Goal: Task Accomplishment & Management: Use online tool/utility

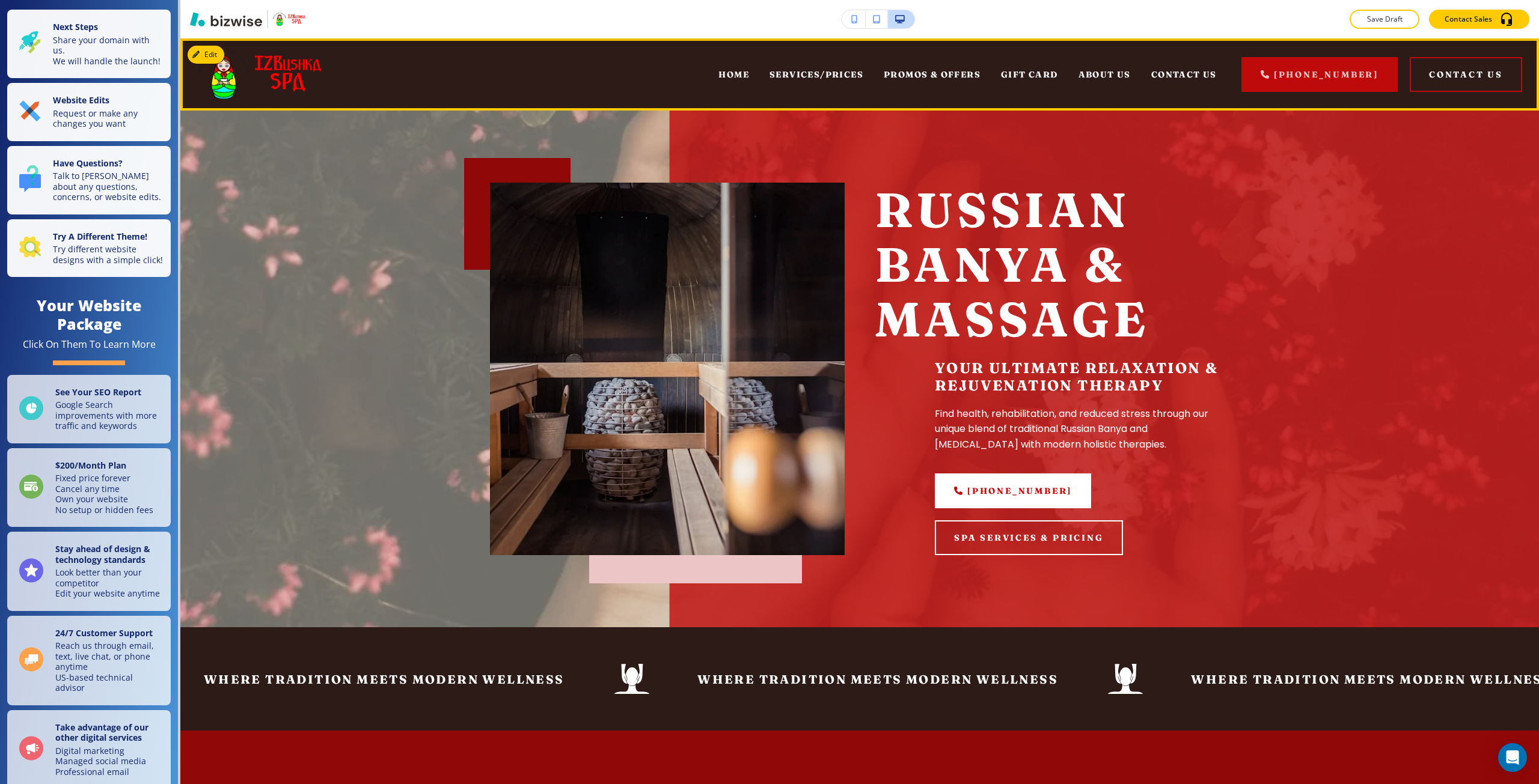
click at [1028, 80] on div "GIFT CARD" at bounding box center [1029, 74] width 78 height 48
click at [1035, 74] on span "GIFT CARD" at bounding box center [1029, 74] width 57 height 11
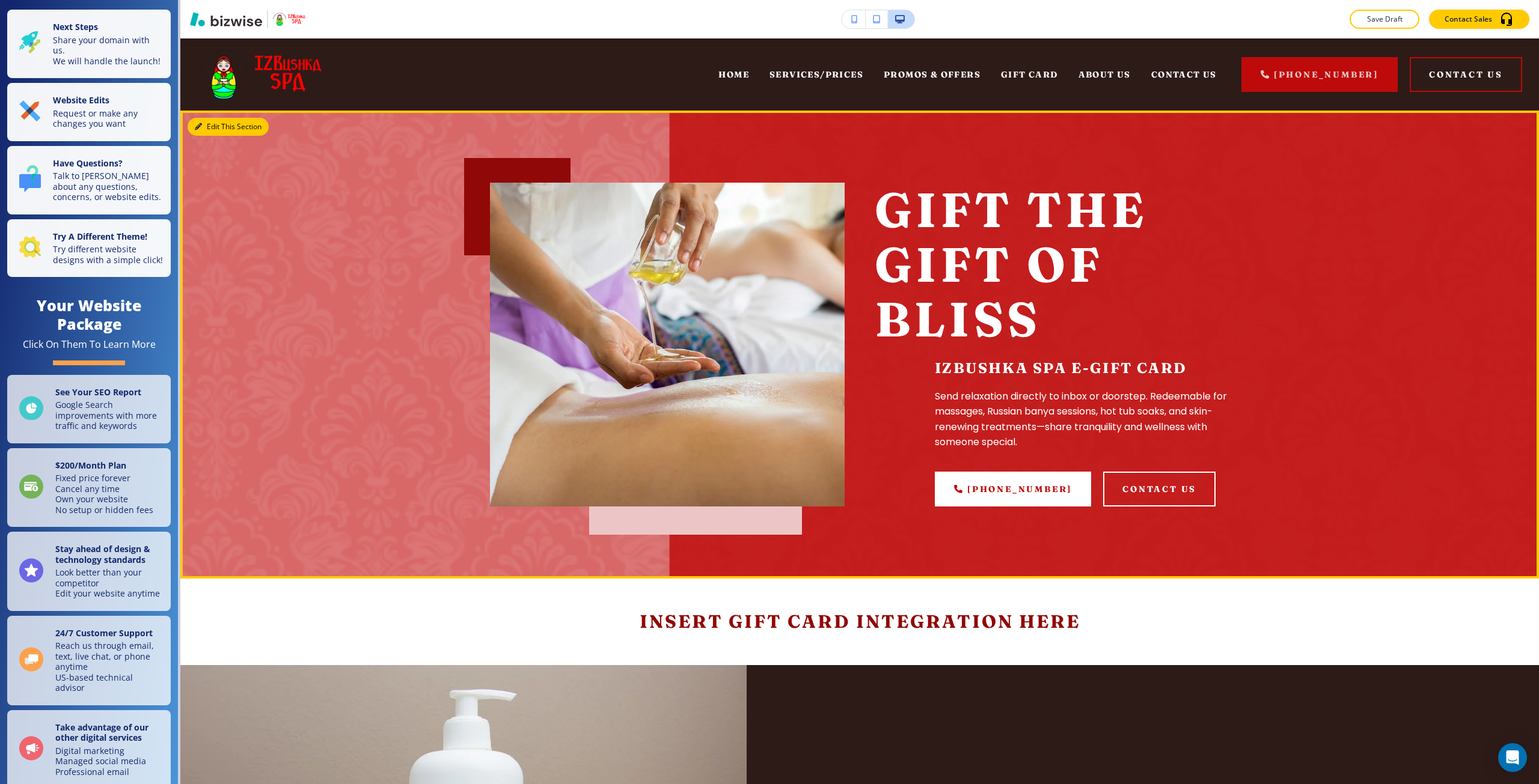
click at [210, 132] on button "Edit This Section" at bounding box center [228, 126] width 81 height 18
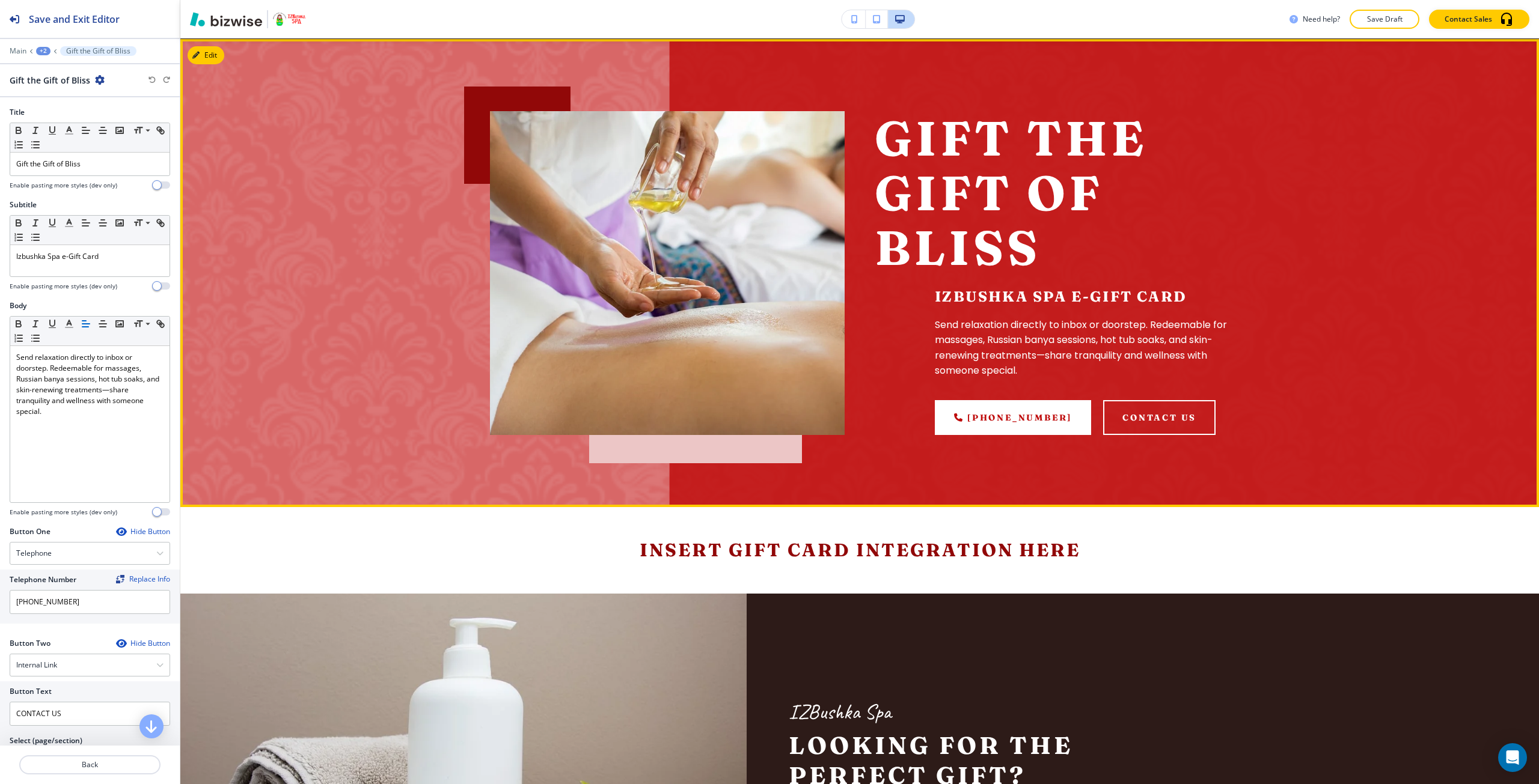
scroll to position [72, 0]
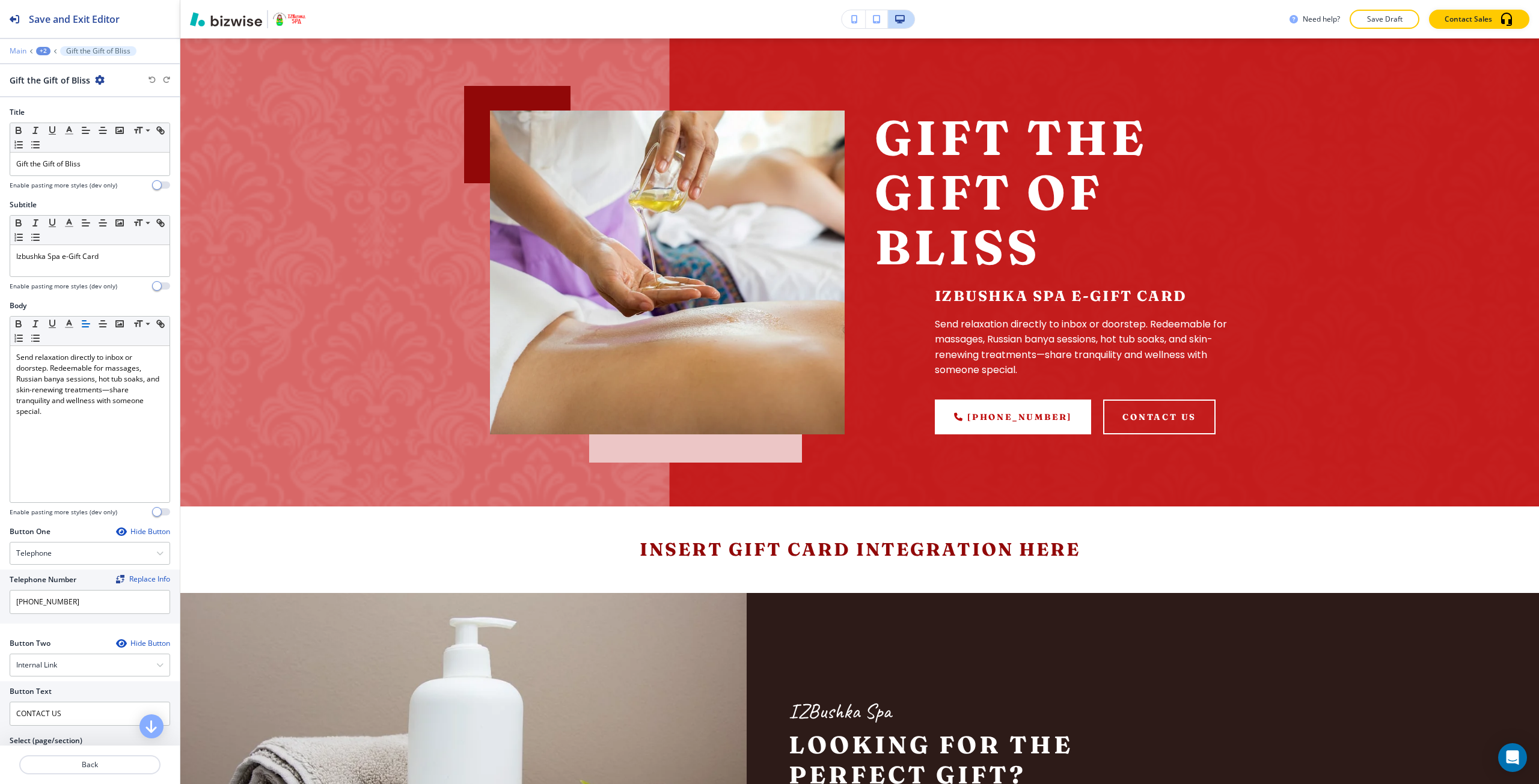
click at [23, 53] on p "Main" at bounding box center [17, 51] width 17 height 9
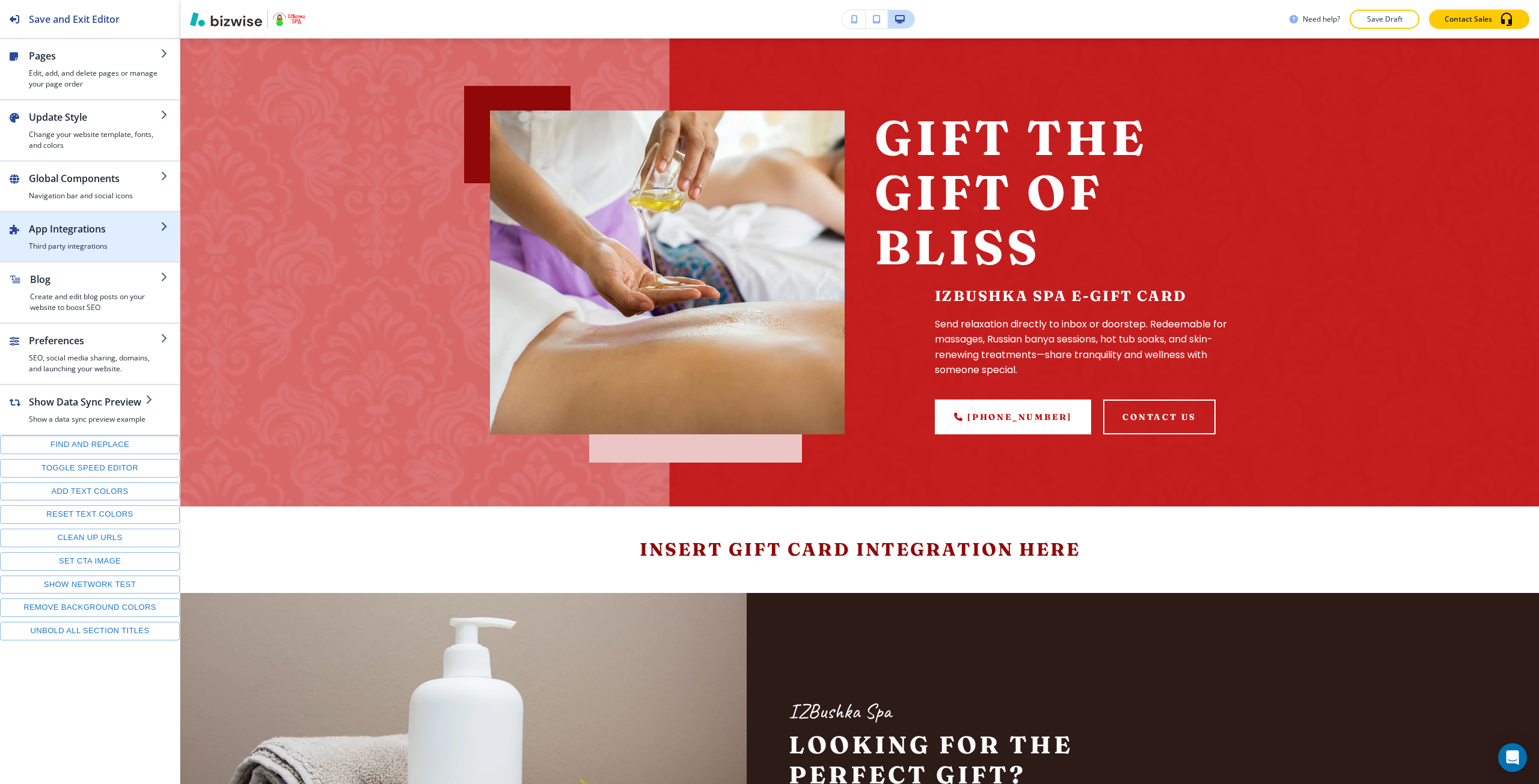
click at [84, 252] on div "button" at bounding box center [90, 257] width 180 height 9
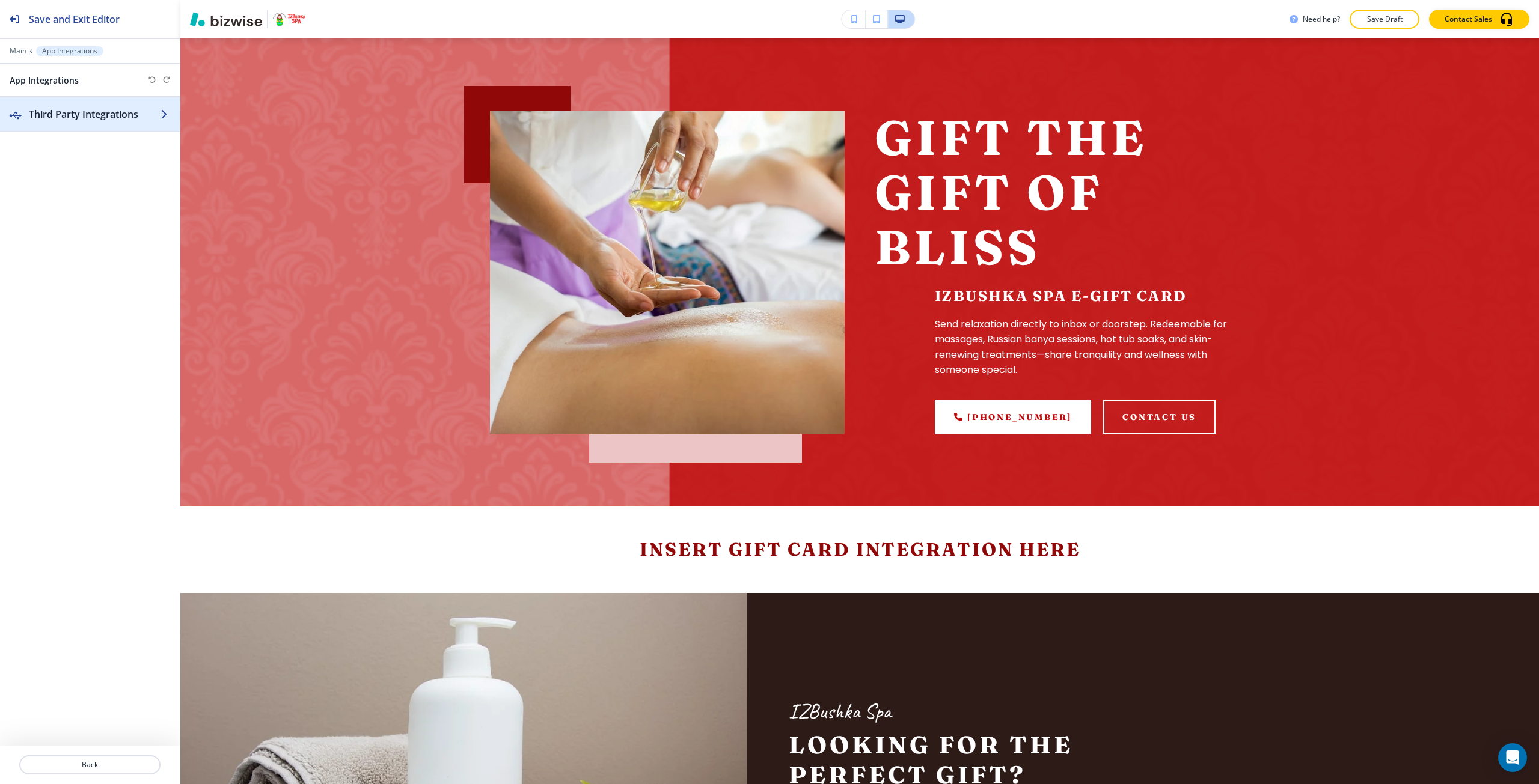
click at [130, 119] on h2 "Third Party Integrations" at bounding box center [94, 114] width 132 height 15
click at [134, 184] on p "Add a third party integration" at bounding box center [90, 182] width 158 height 11
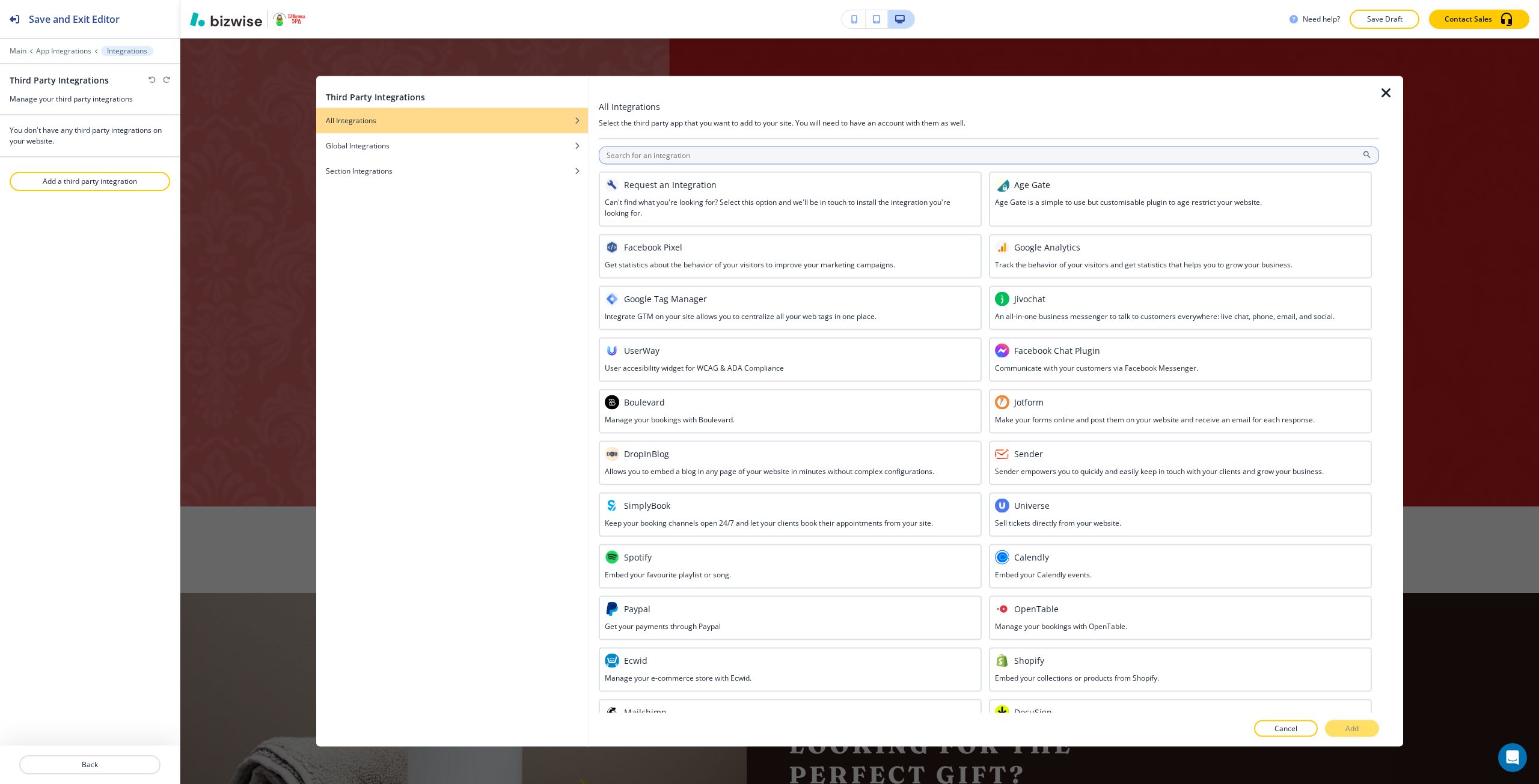
click at [681, 154] on input "text" at bounding box center [989, 155] width 780 height 18
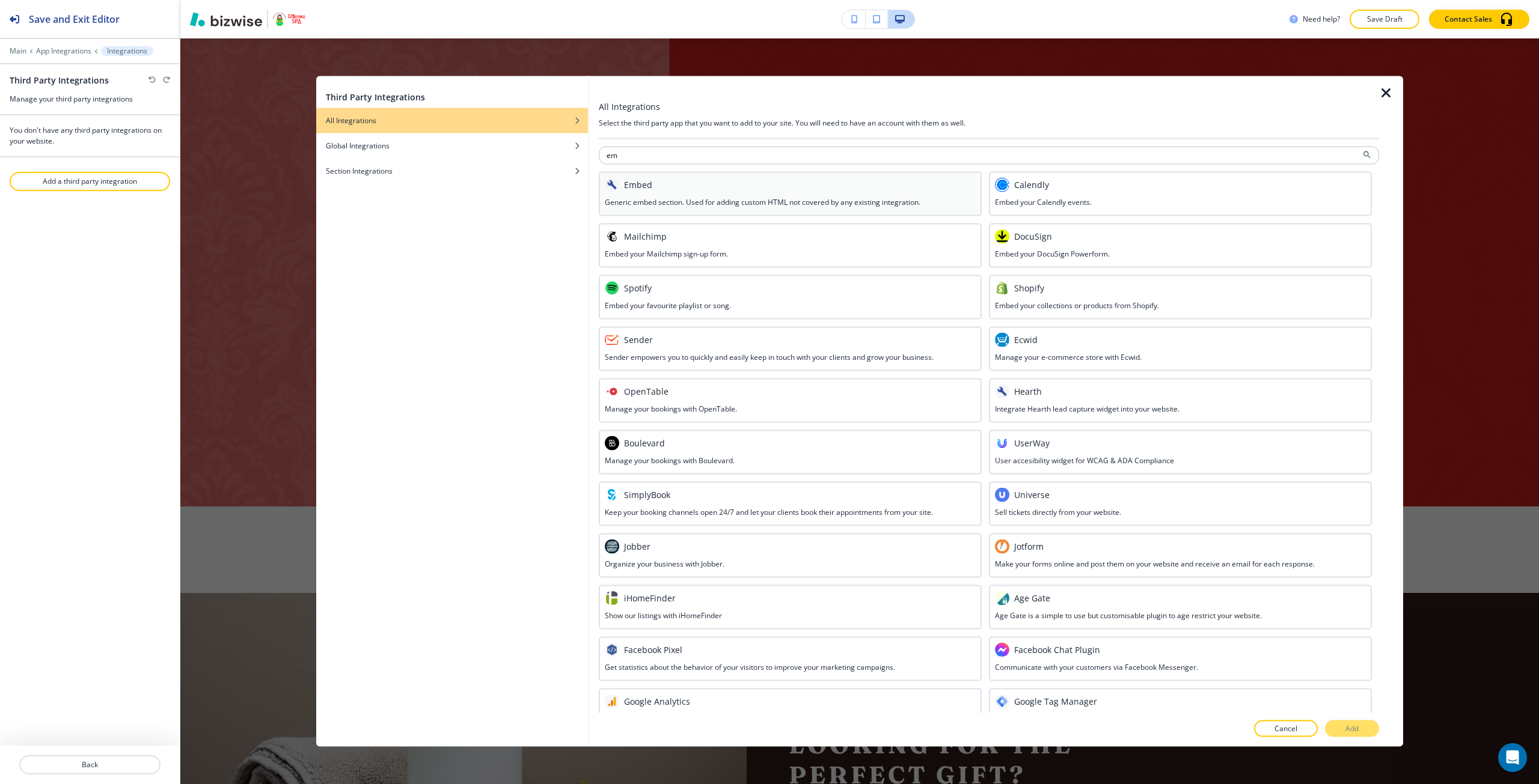
type input "em"
click at [681, 188] on div "Embed" at bounding box center [790, 184] width 371 height 15
click at [1353, 732] on p "Add" at bounding box center [1352, 729] width 13 height 11
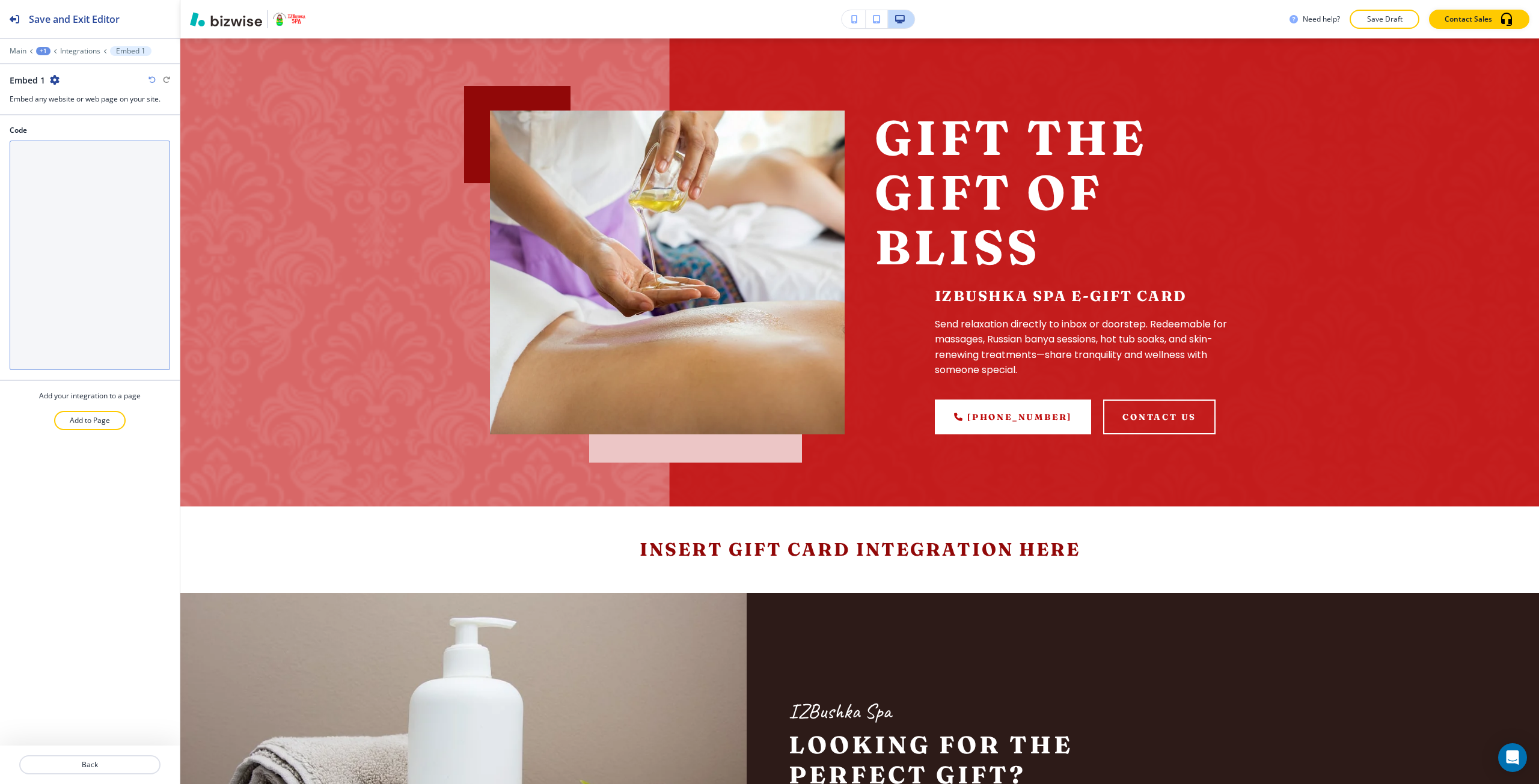
click at [110, 240] on textarea "Code" at bounding box center [89, 255] width 160 height 229
paste textarea "<div id="product-1303" class="entry product type-product post-1303 status-publi…"
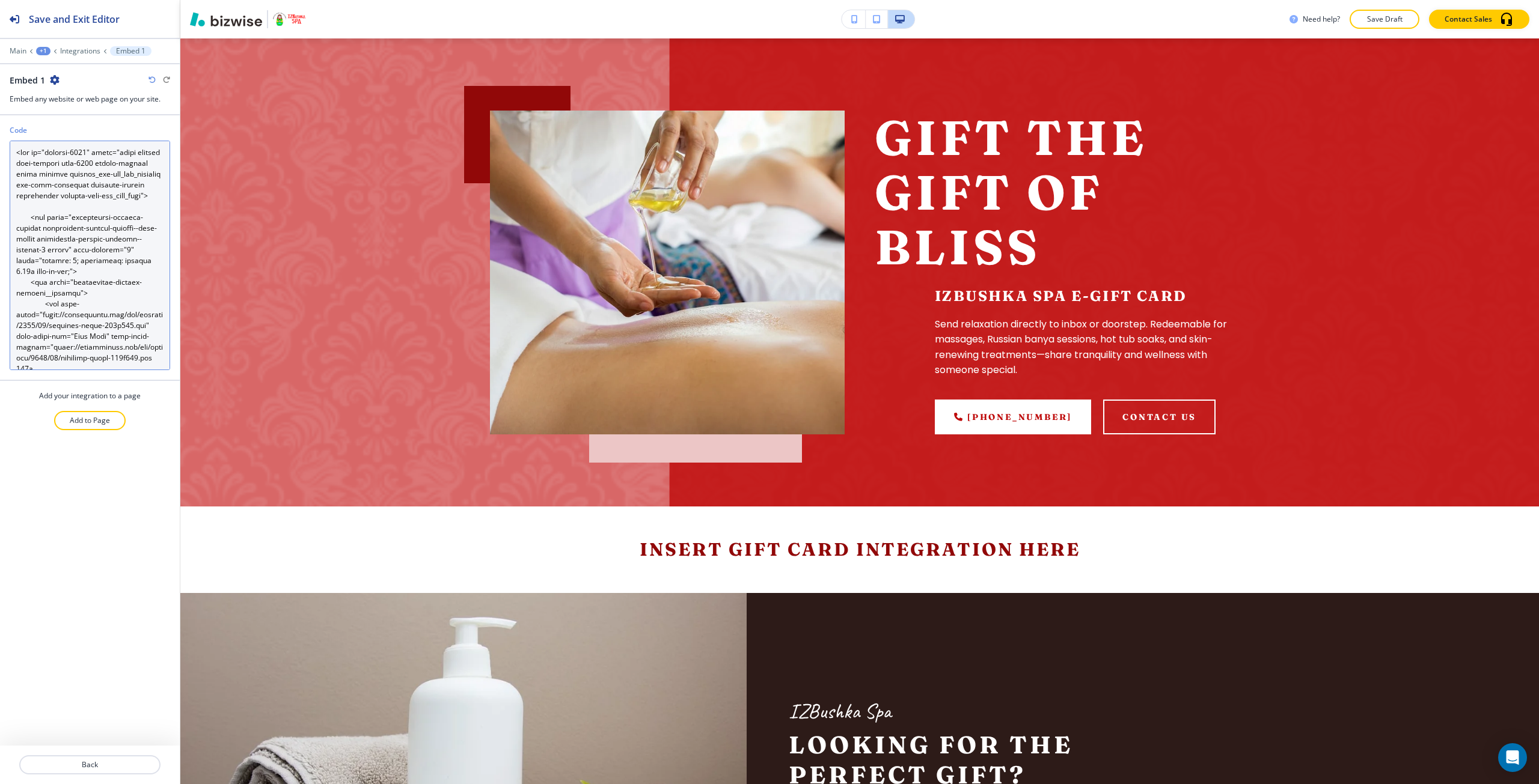
scroll to position [2913, 0]
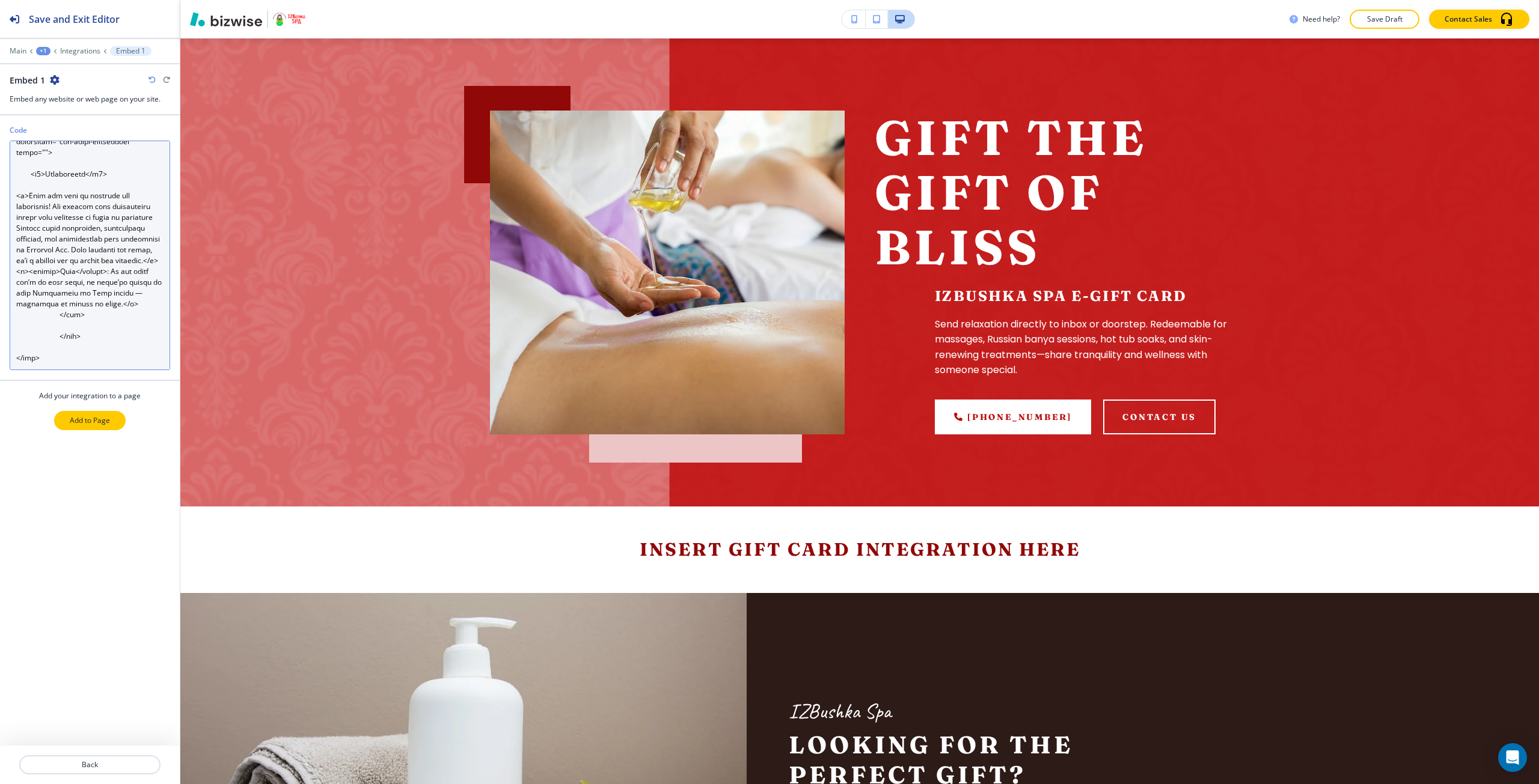
type textarea "<div id="product-1303" class="entry product type-product post-1303 status-publi…"
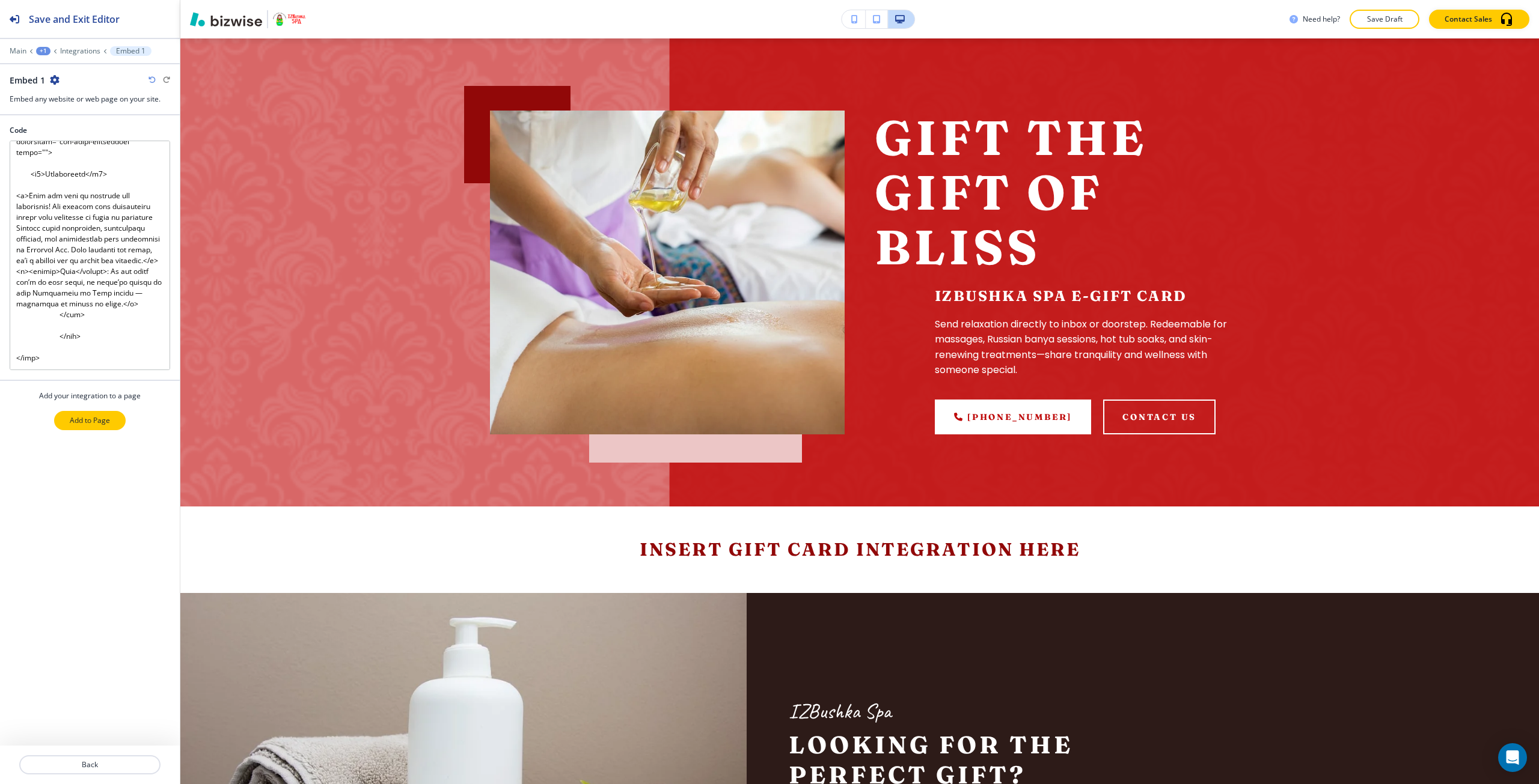
click at [92, 419] on p "Add to Page" at bounding box center [90, 420] width 41 height 11
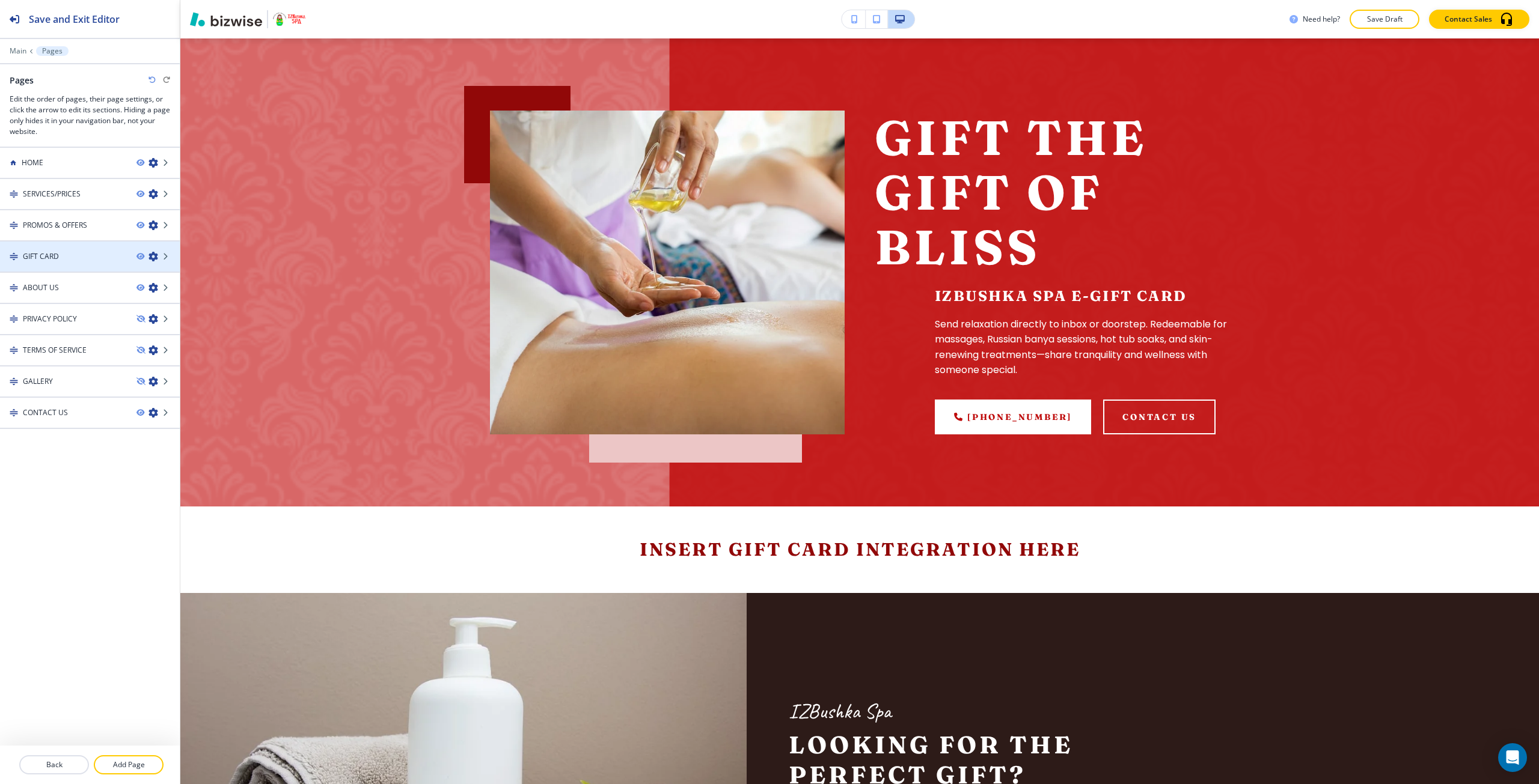
click at [55, 258] on h4 "GIFT CARD" at bounding box center [41, 257] width 36 height 11
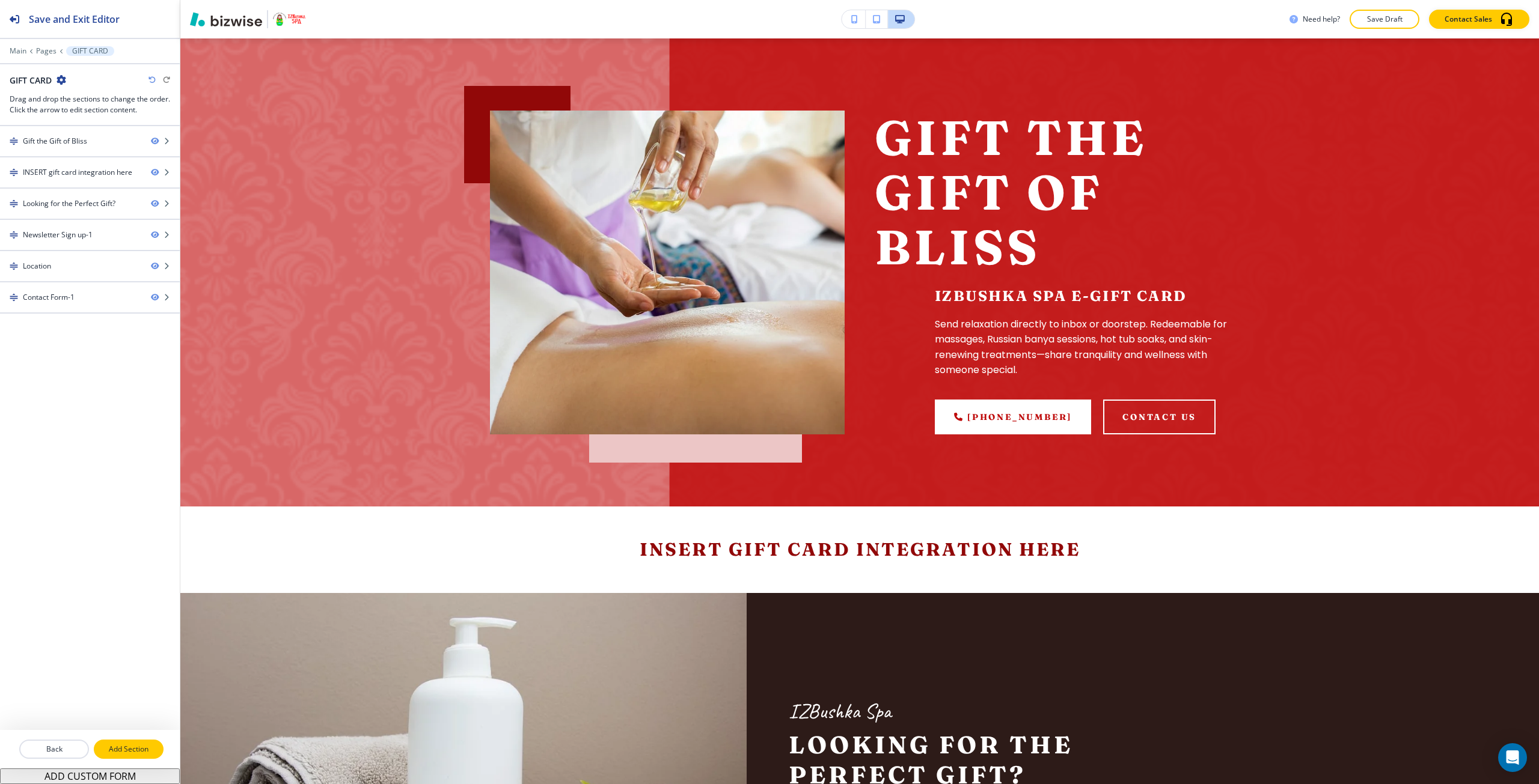
click at [142, 741] on button "Add Section" at bounding box center [128, 749] width 70 height 19
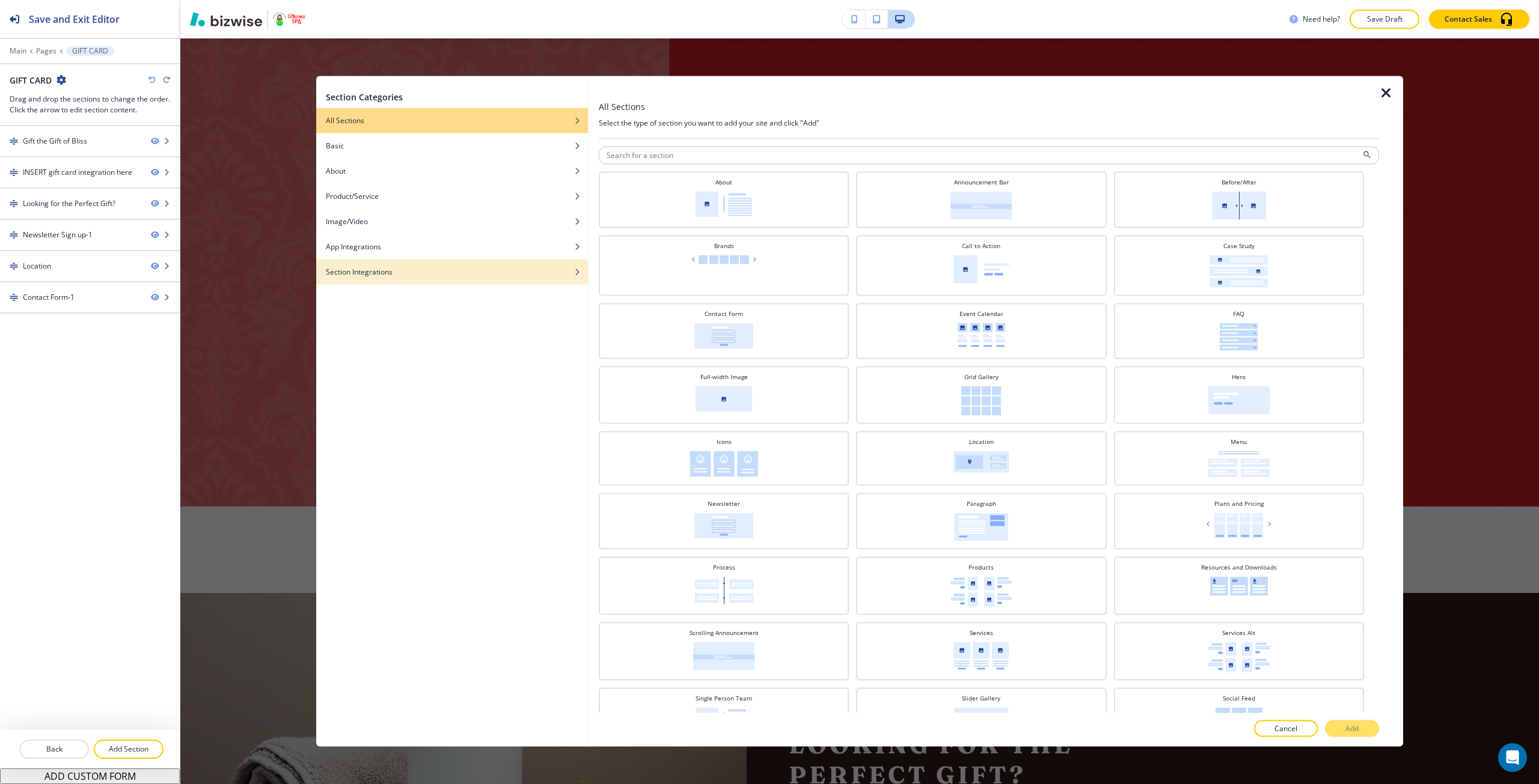
click at [487, 281] on div "button" at bounding box center [452, 280] width 271 height 7
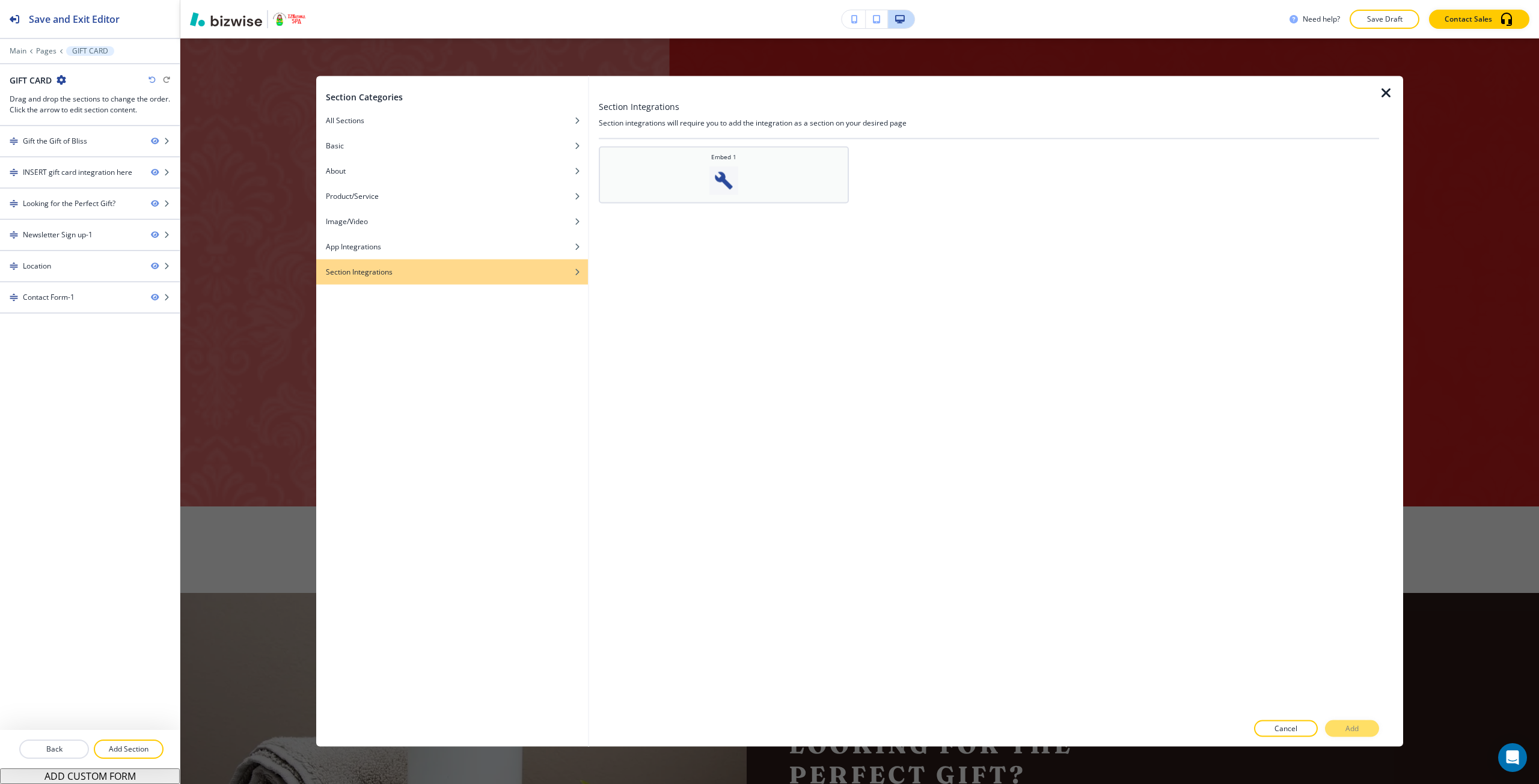
click at [733, 184] on img at bounding box center [723, 180] width 29 height 29
click at [1356, 729] on p "Add" at bounding box center [1352, 729] width 13 height 11
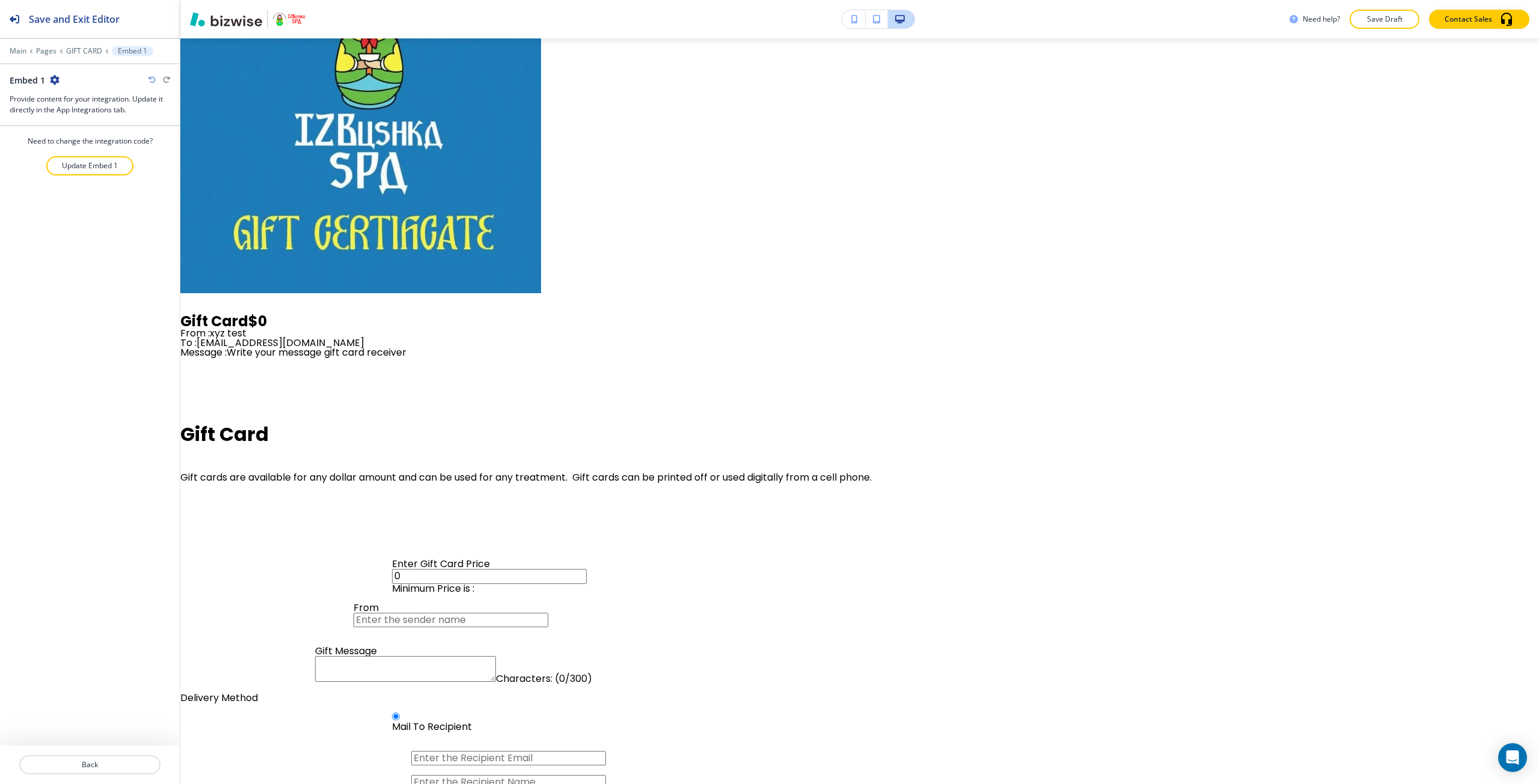
scroll to position [2689, 0]
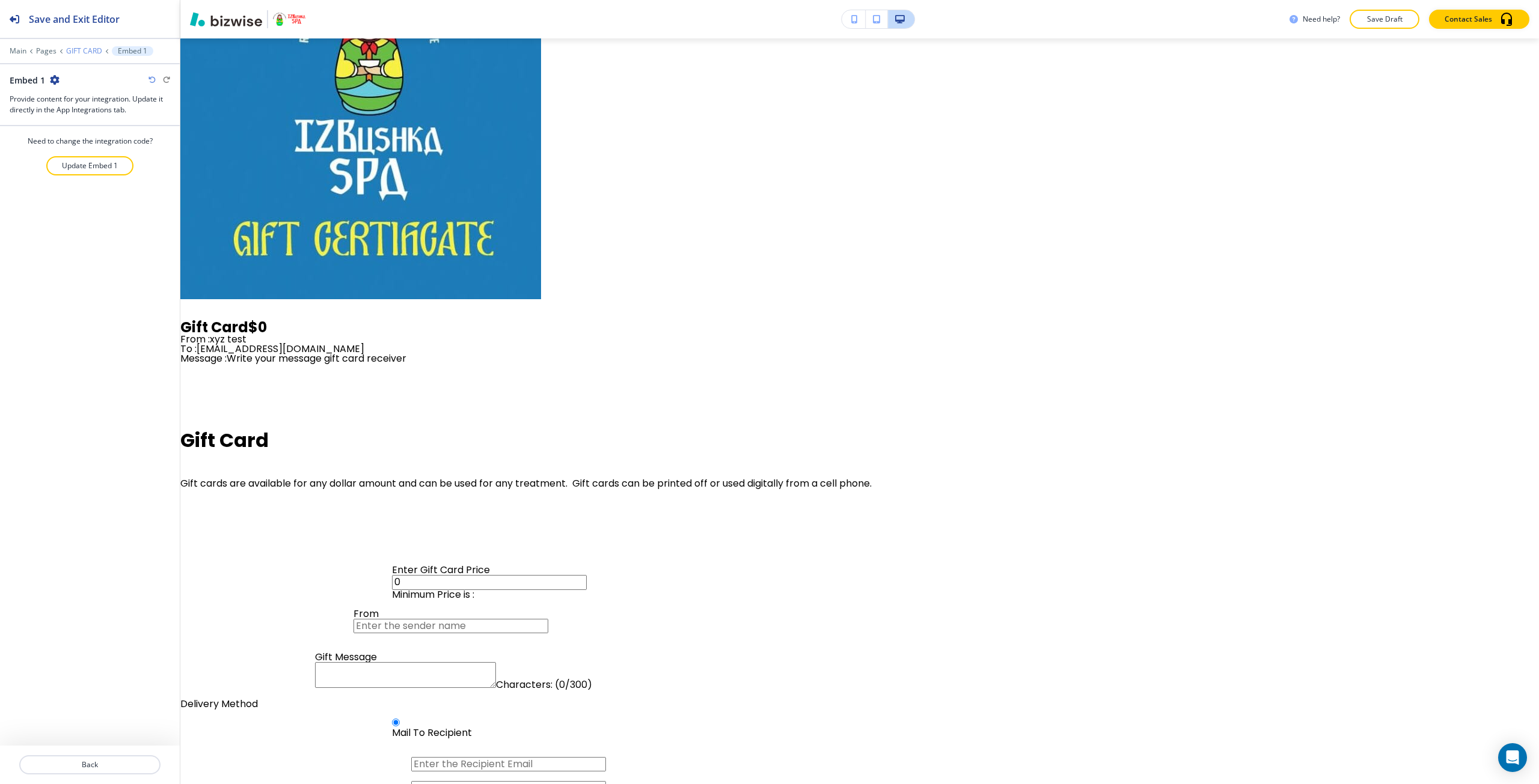
click at [82, 52] on p "GIFT CARD" at bounding box center [84, 51] width 36 height 9
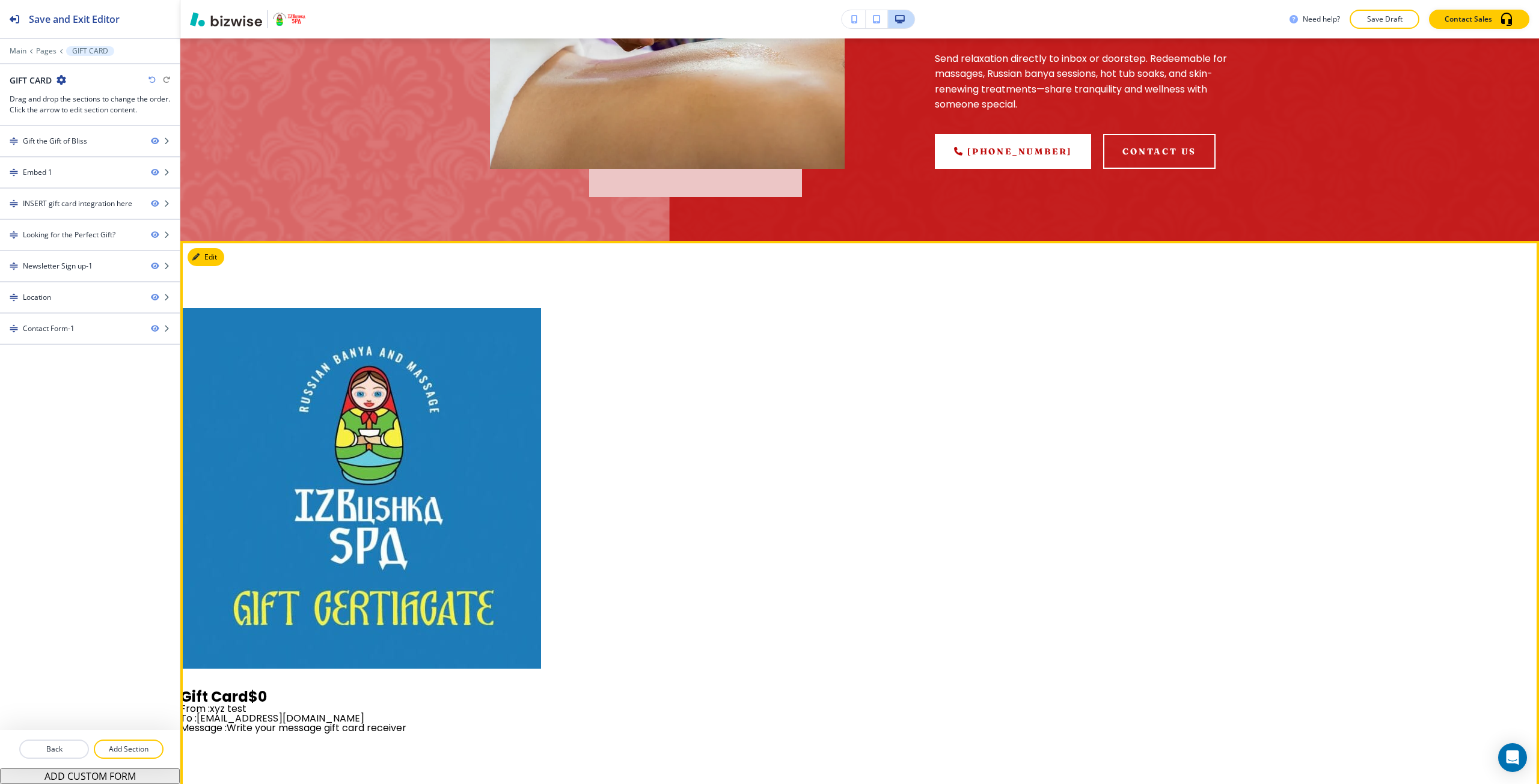
scroll to position [300, 0]
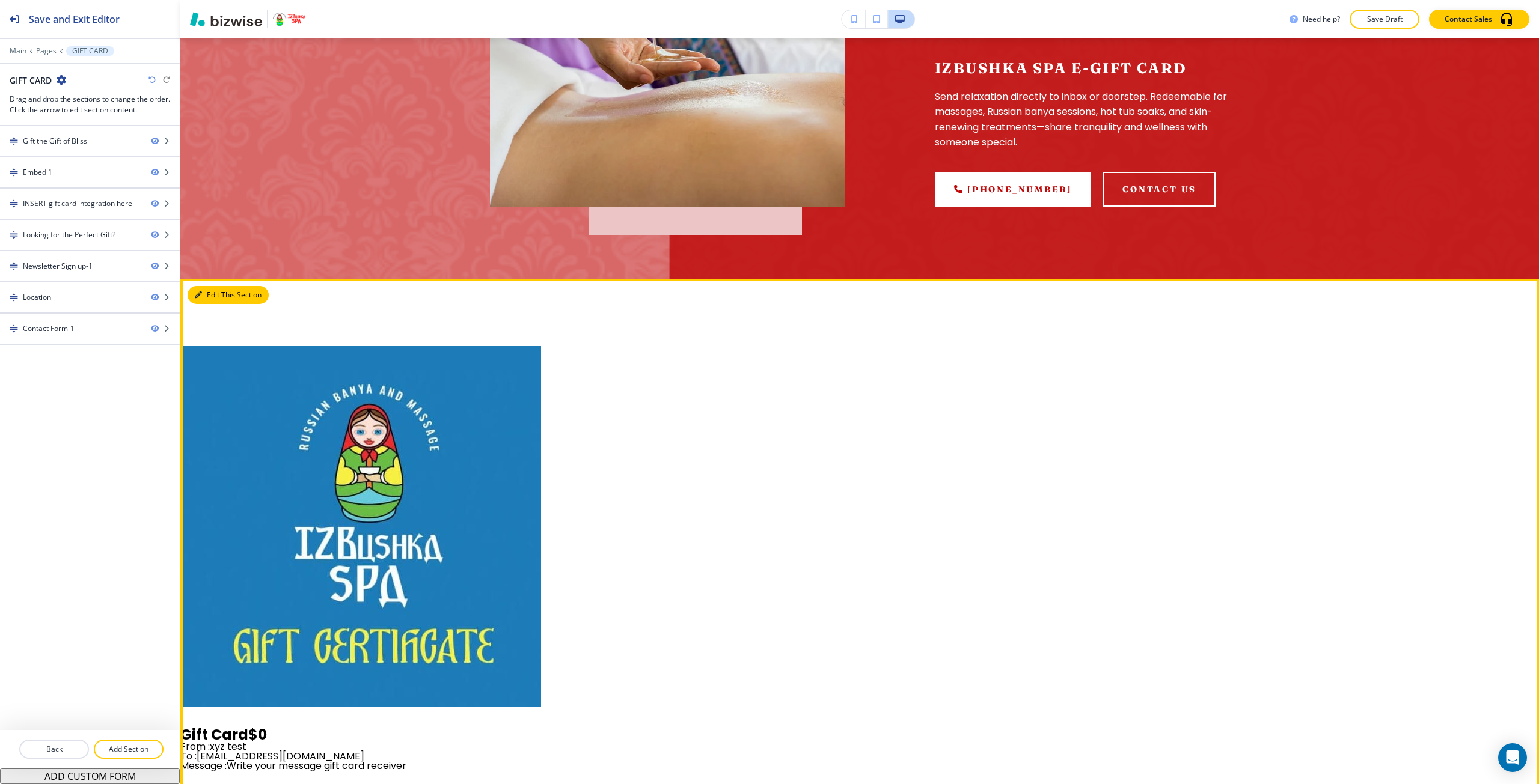
click at [202, 293] on icon "button" at bounding box center [198, 295] width 7 height 7
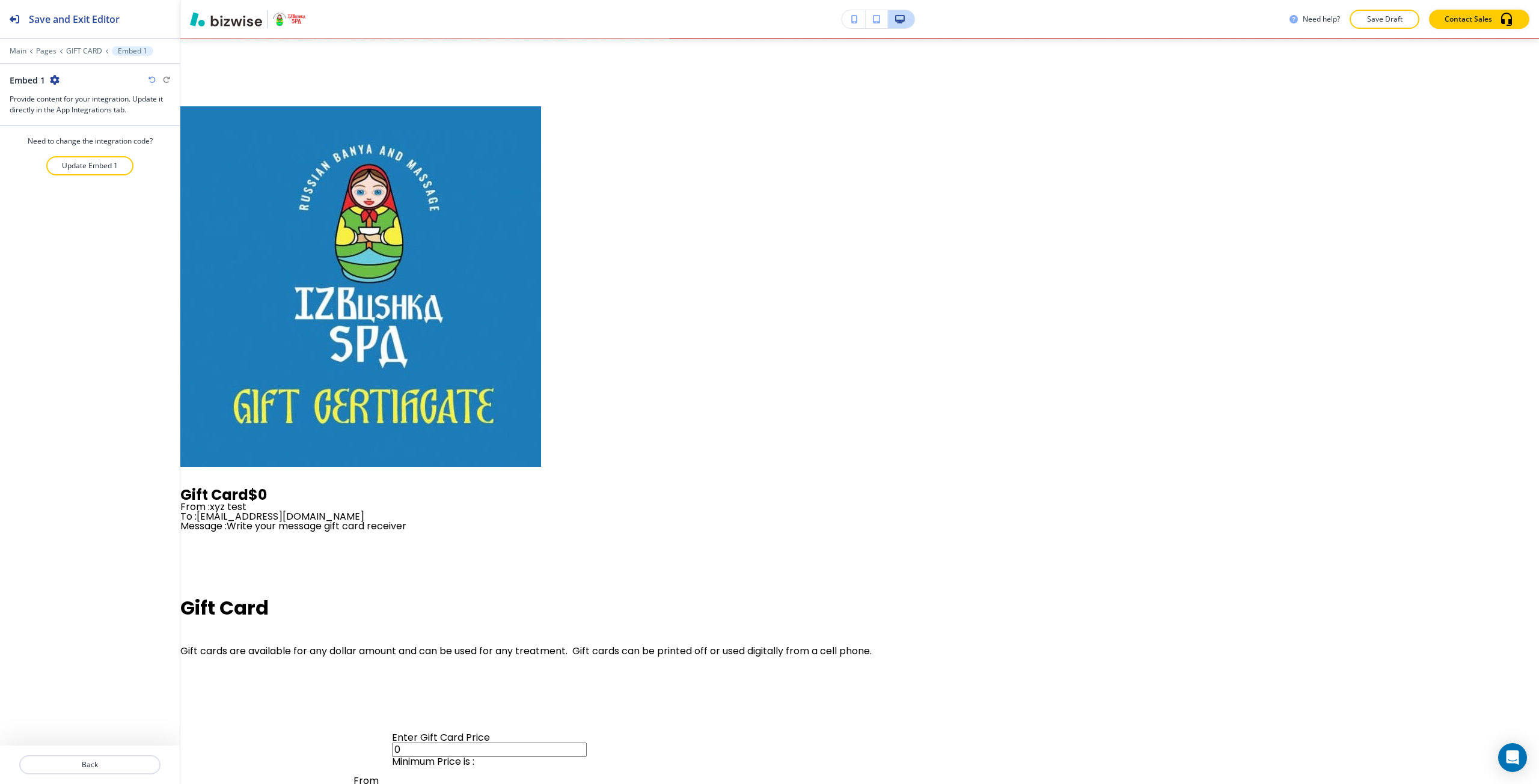
scroll to position [540, 0]
click at [79, 167] on p "Update Embed 1" at bounding box center [90, 166] width 56 height 11
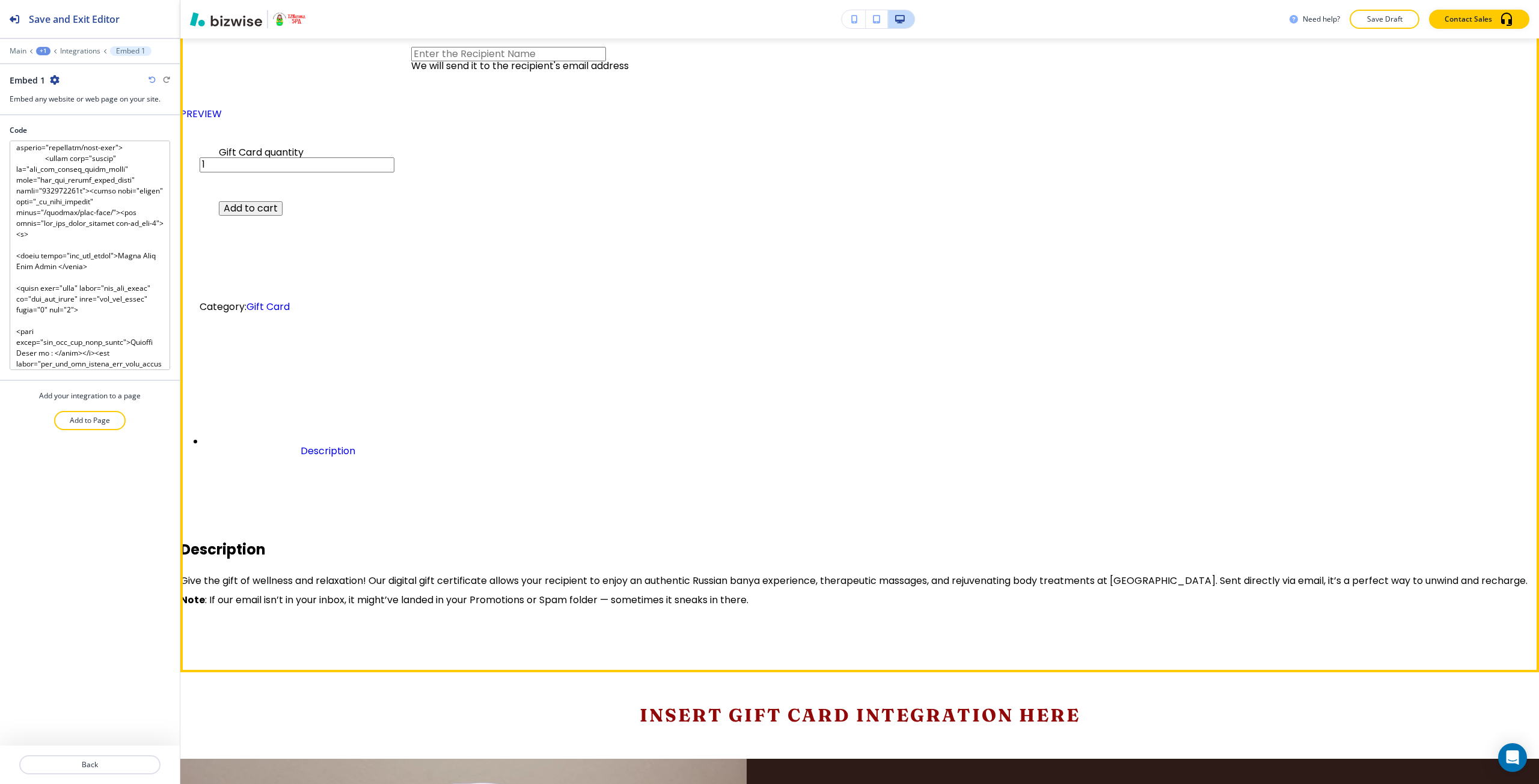
scroll to position [1801, 0]
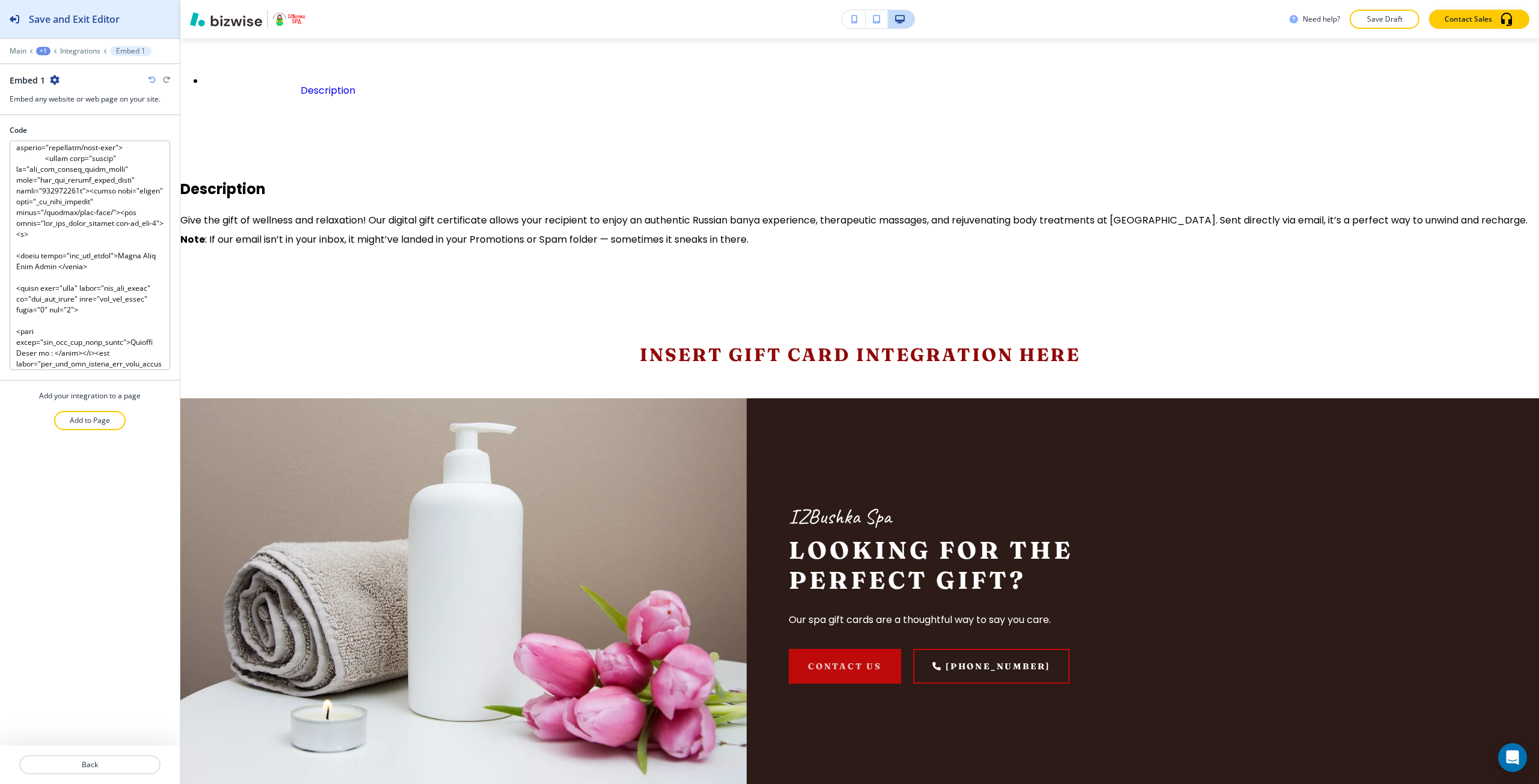
click at [82, 23] on h2 "Save and Exit Editor" at bounding box center [74, 19] width 90 height 15
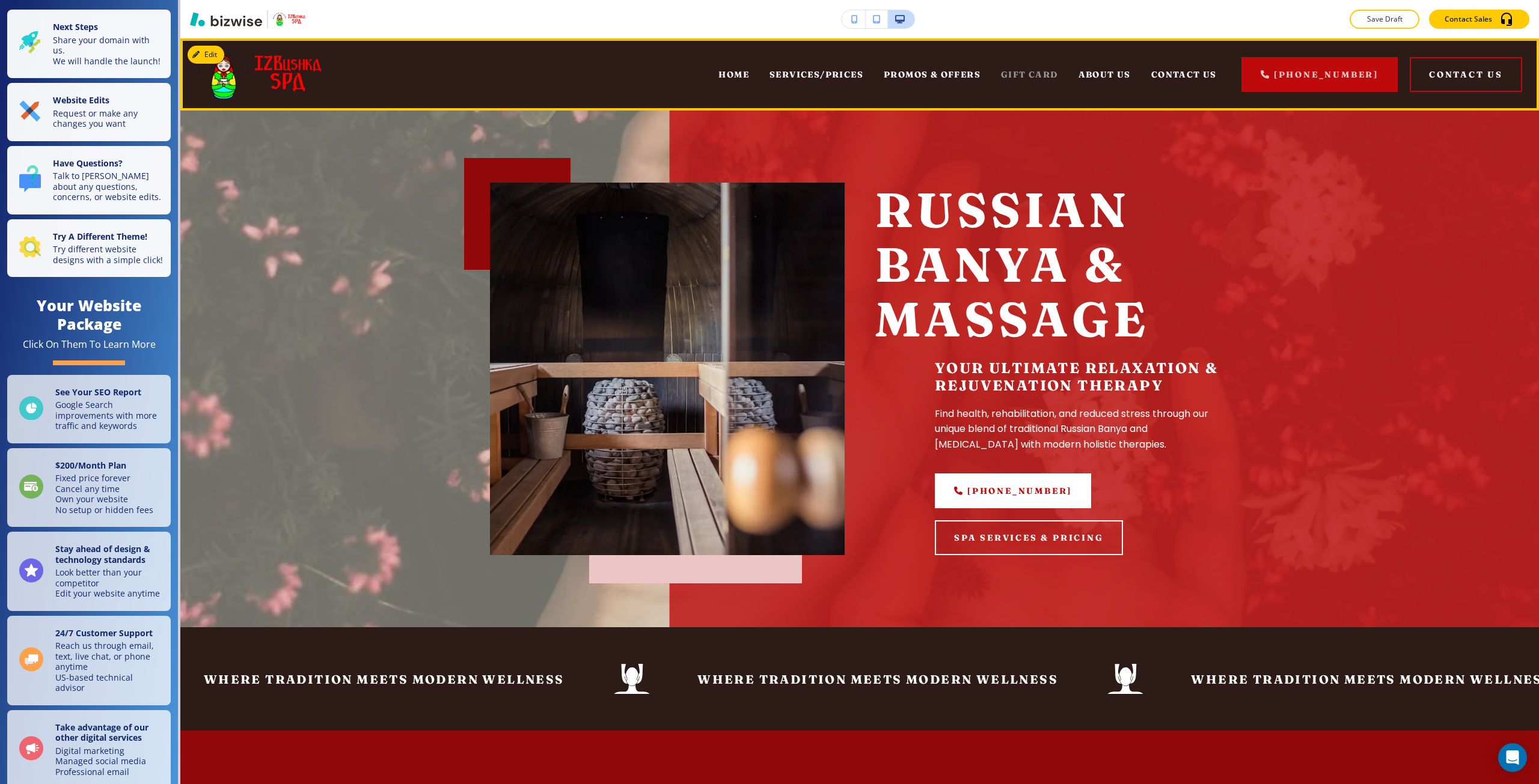
click at [1021, 79] on span "GIFT CARD" at bounding box center [1029, 74] width 57 height 11
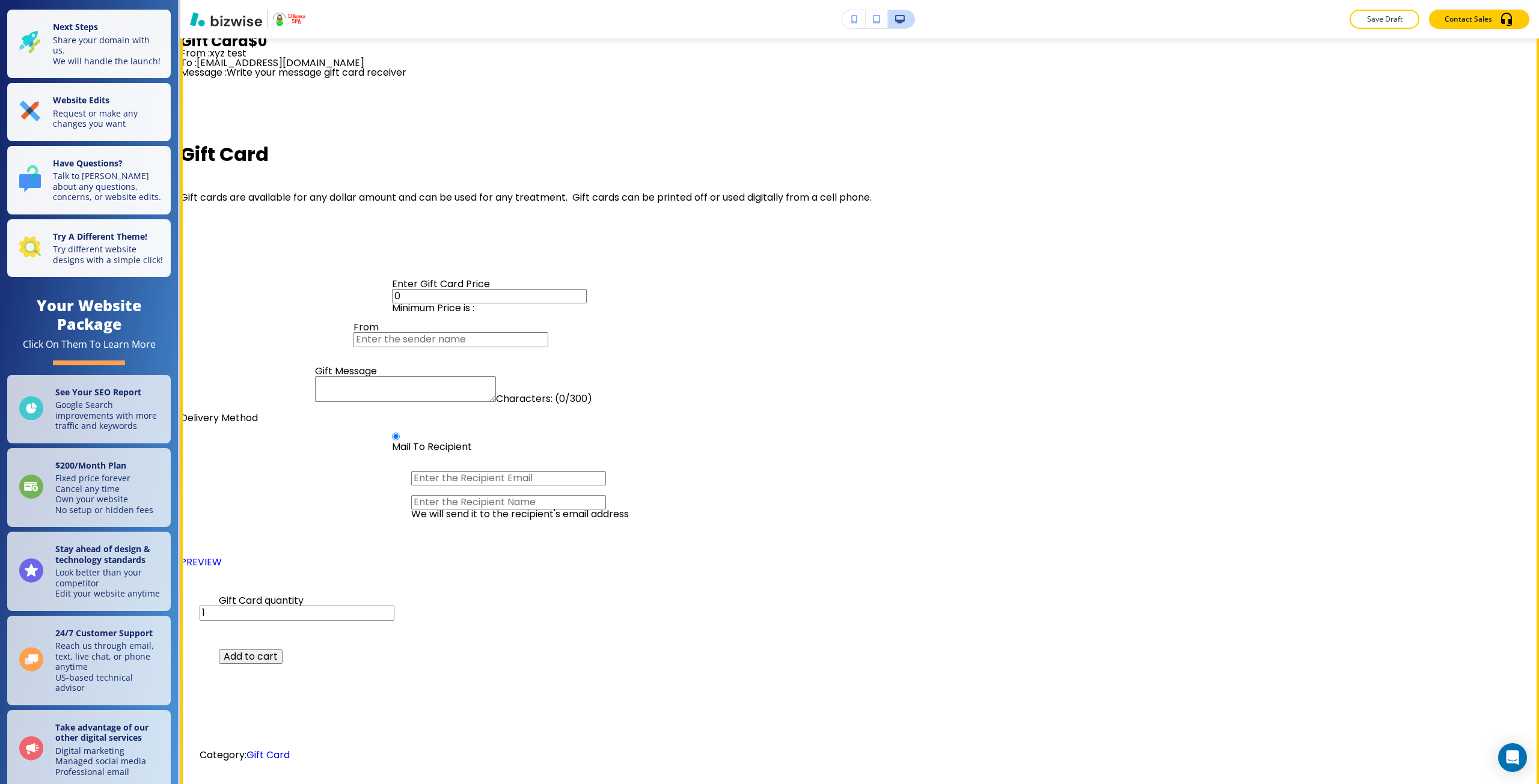
scroll to position [1081, 0]
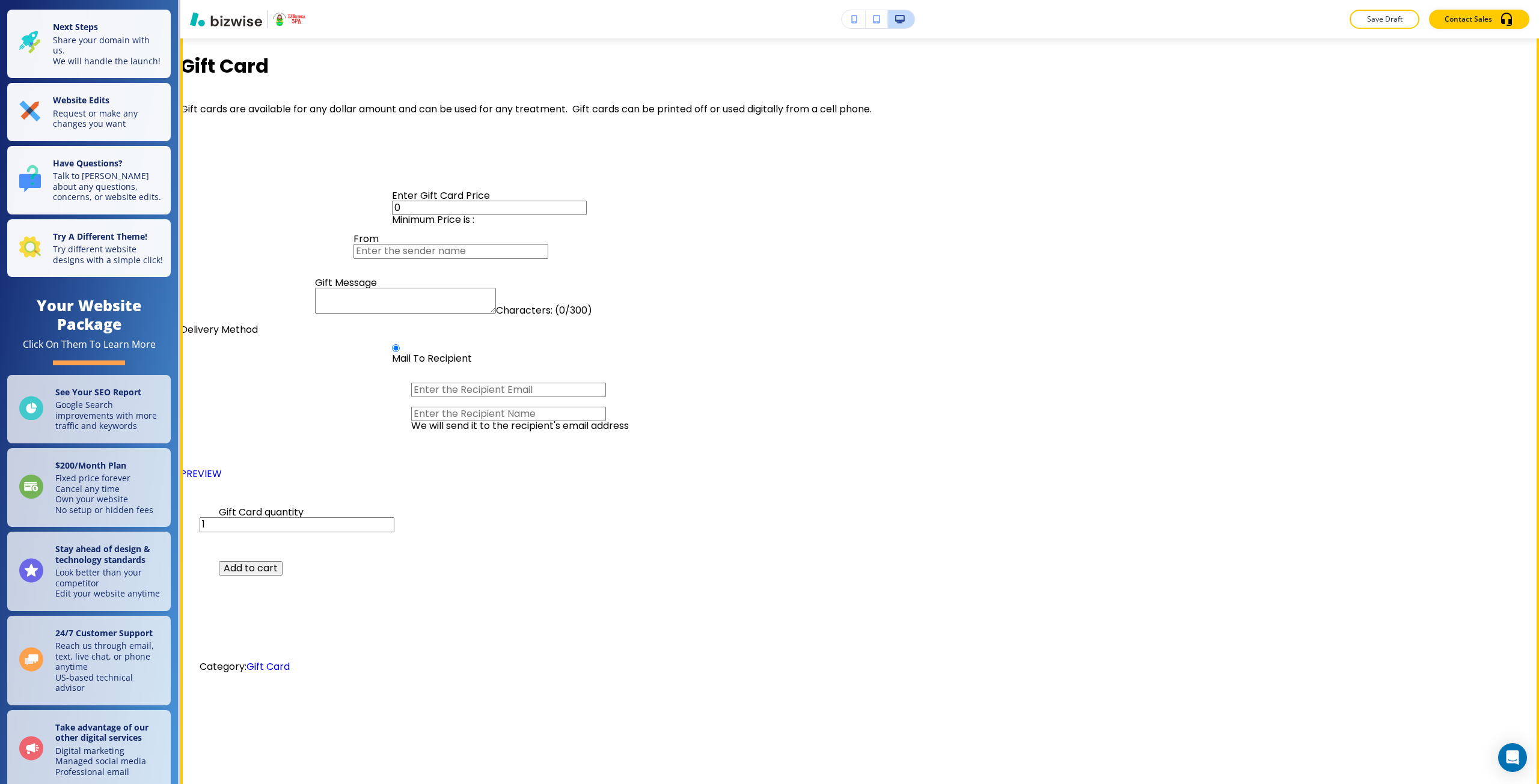
click at [277, 567] on button "Add to cart" at bounding box center [251, 569] width 64 height 15
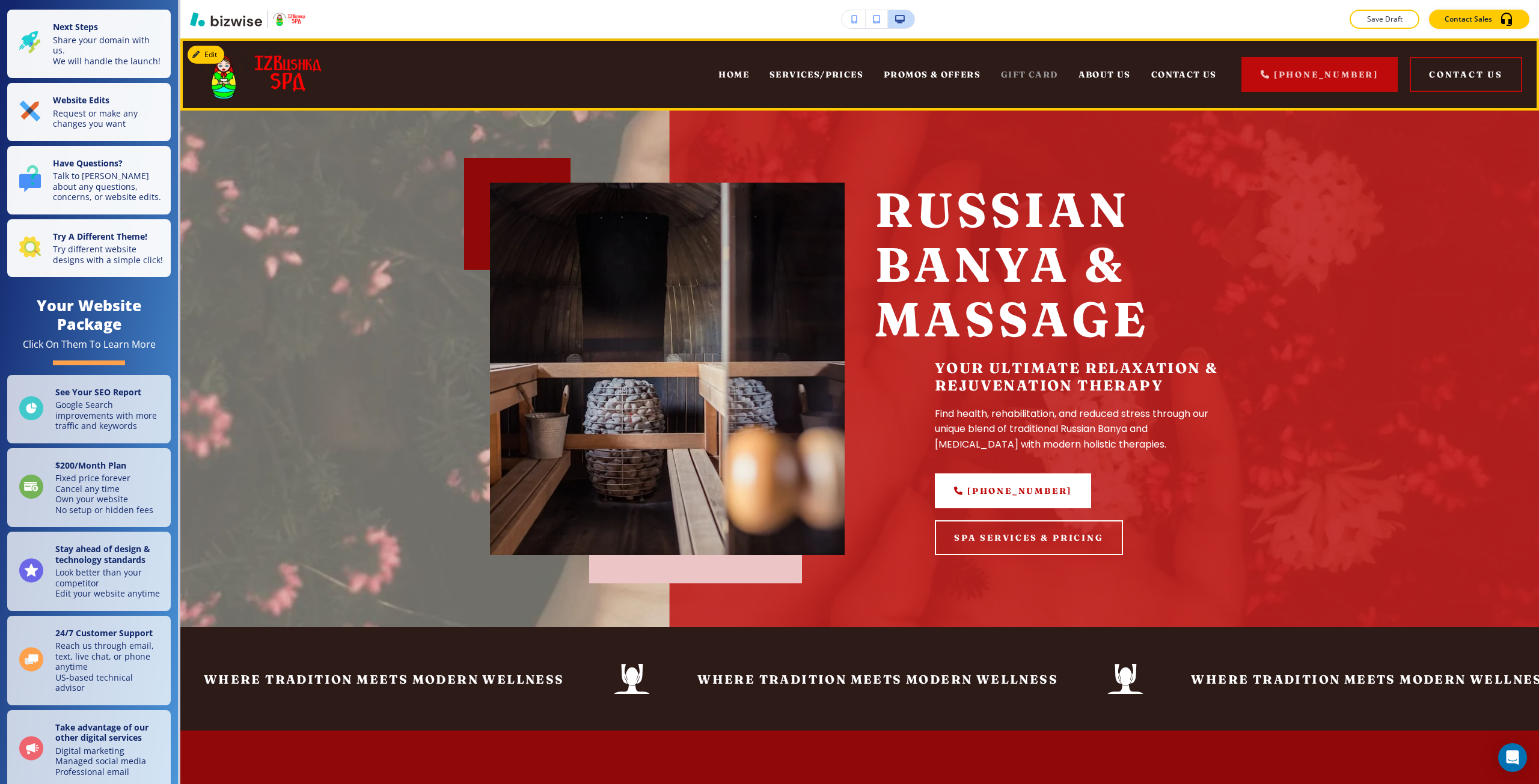
click at [1030, 74] on span "GIFT CARD" at bounding box center [1029, 74] width 57 height 11
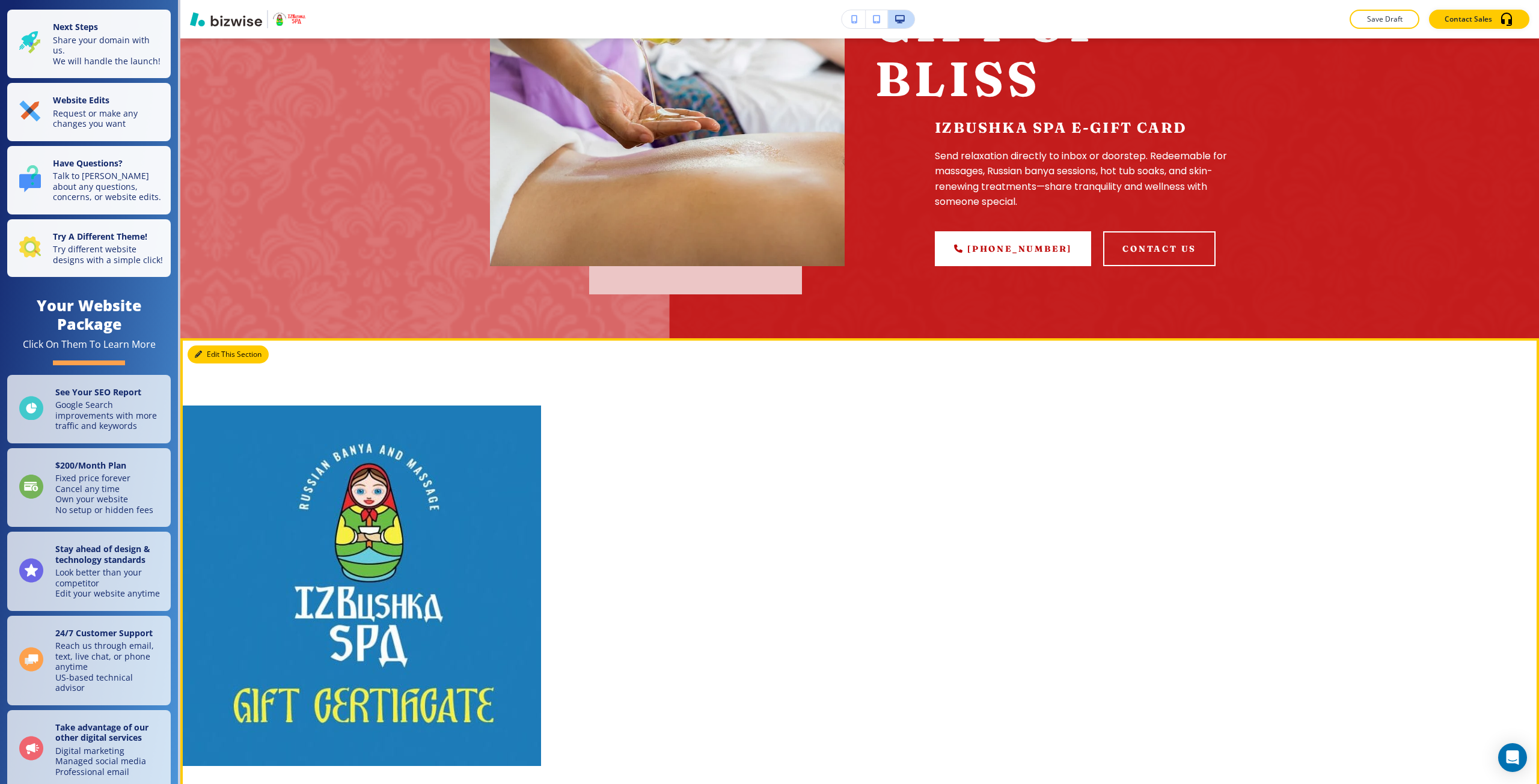
click at [216, 356] on button "Edit This Section" at bounding box center [228, 354] width 81 height 18
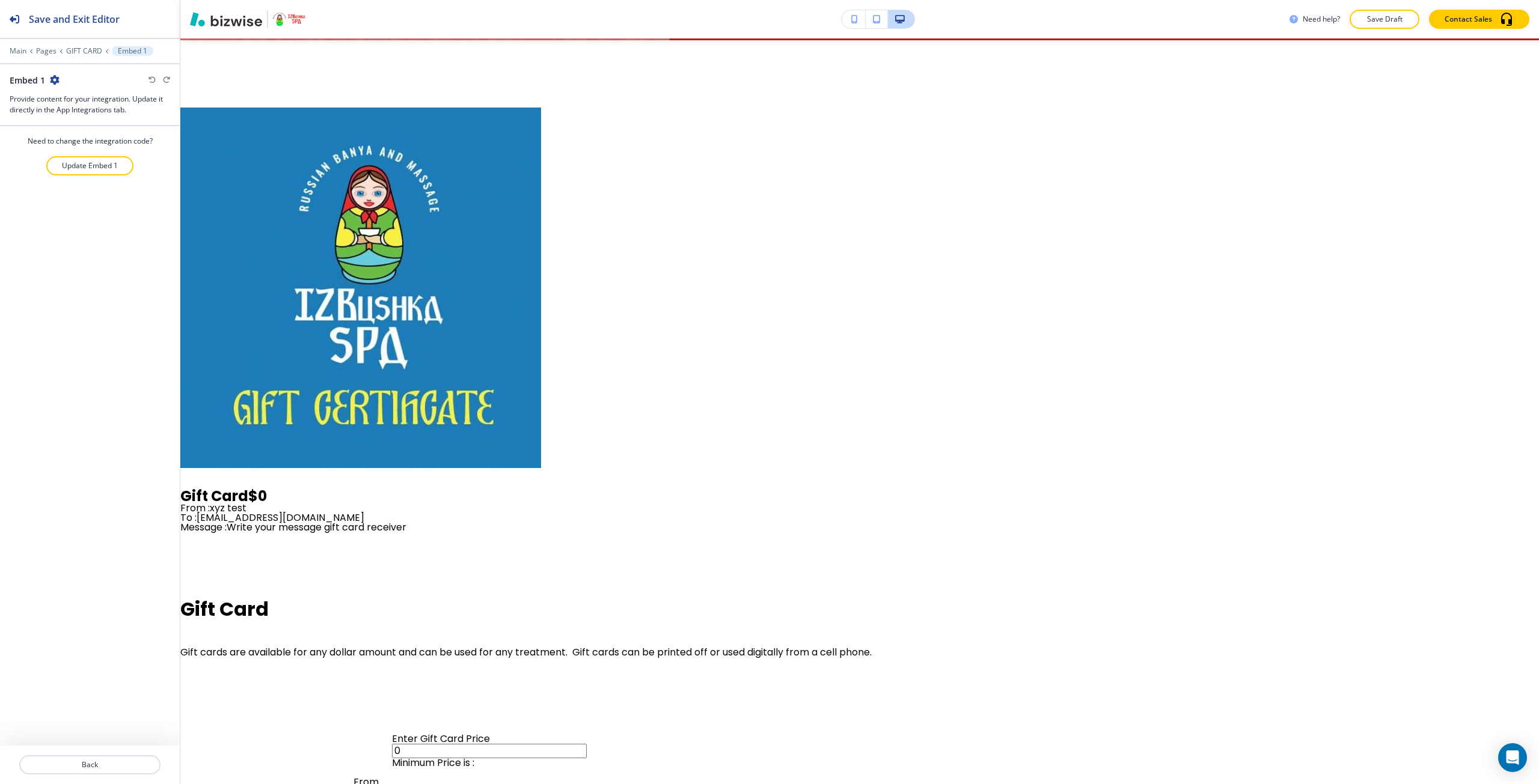
scroll to position [540, 0]
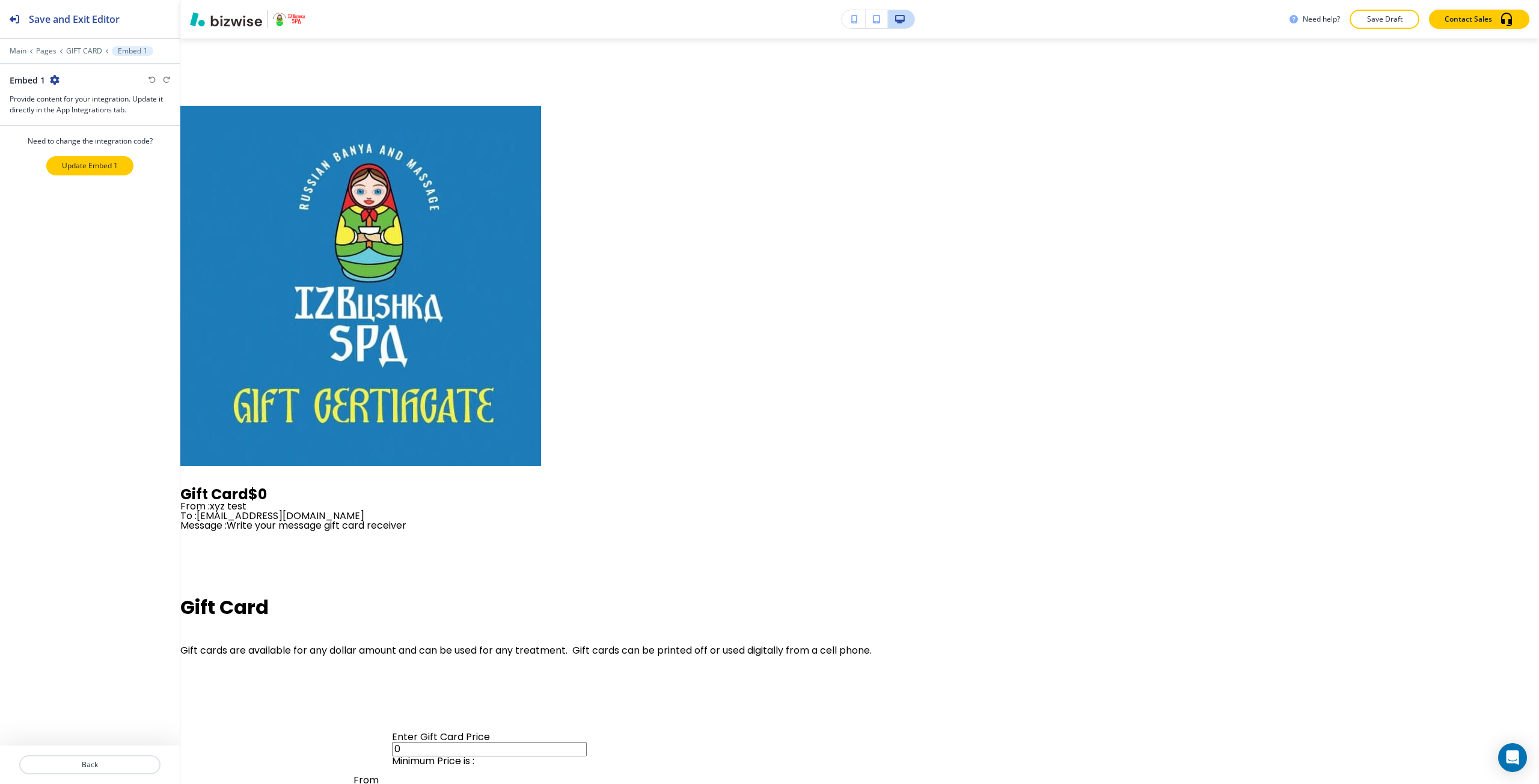
click at [75, 164] on p "Update Embed 1" at bounding box center [90, 166] width 56 height 11
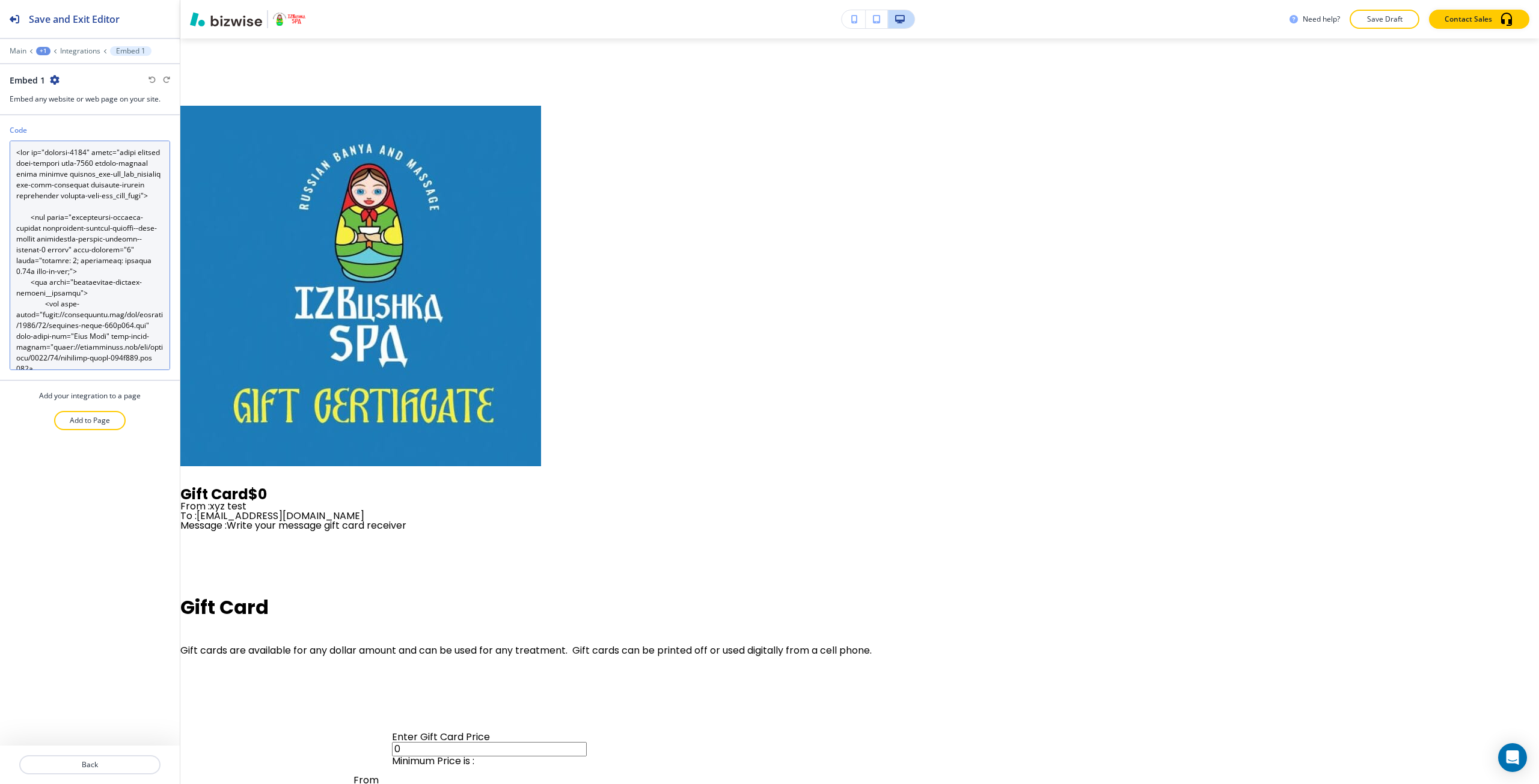
click at [106, 298] on textarea "Code" at bounding box center [89, 255] width 160 height 229
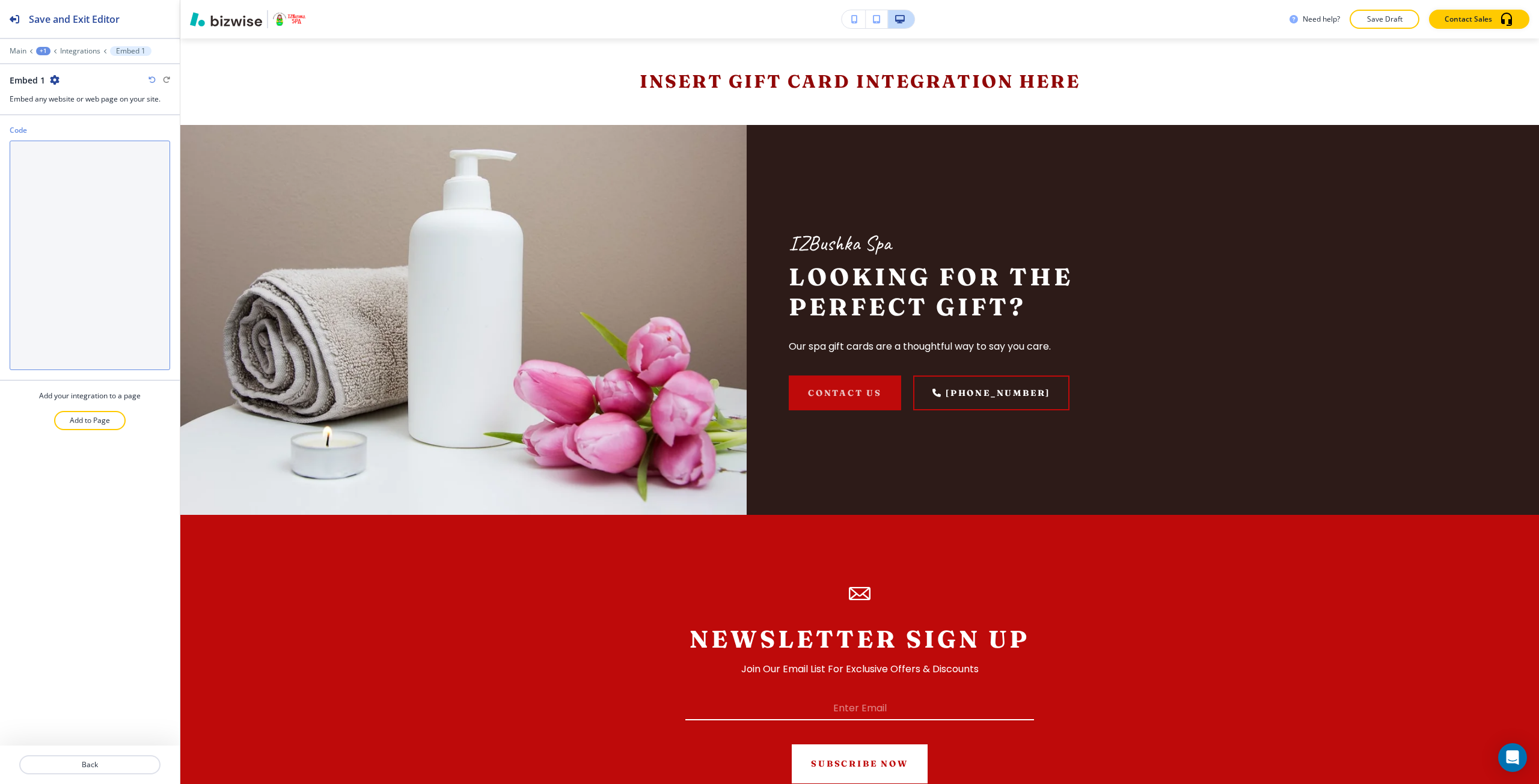
paste textarea "<div id="primary" class="content-area"><main id="main" class="site-main" role="…"
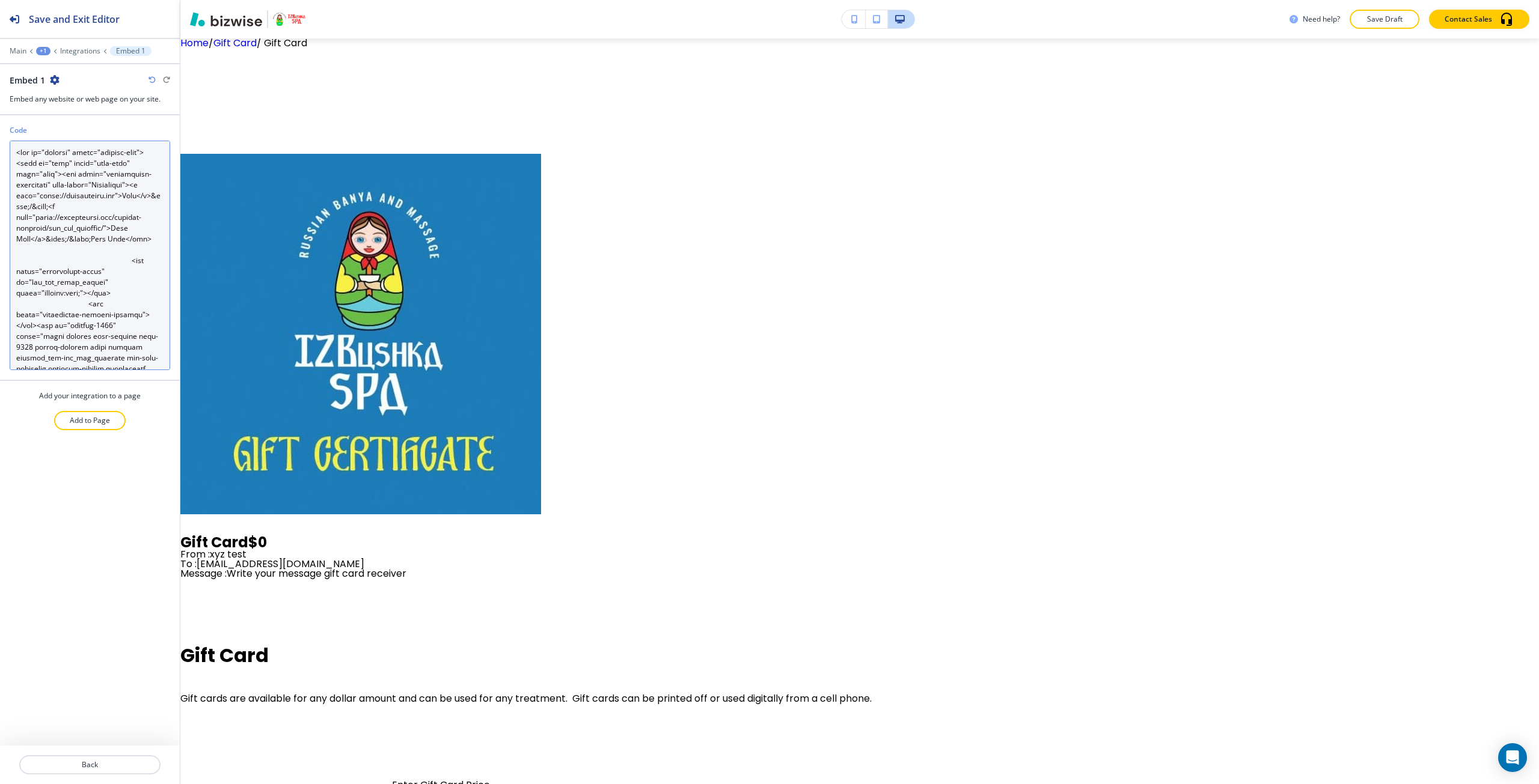
scroll to position [3140, 0]
type textarea "<div id="primary" class="content-area"><main id="main" class="site-main" role="…"
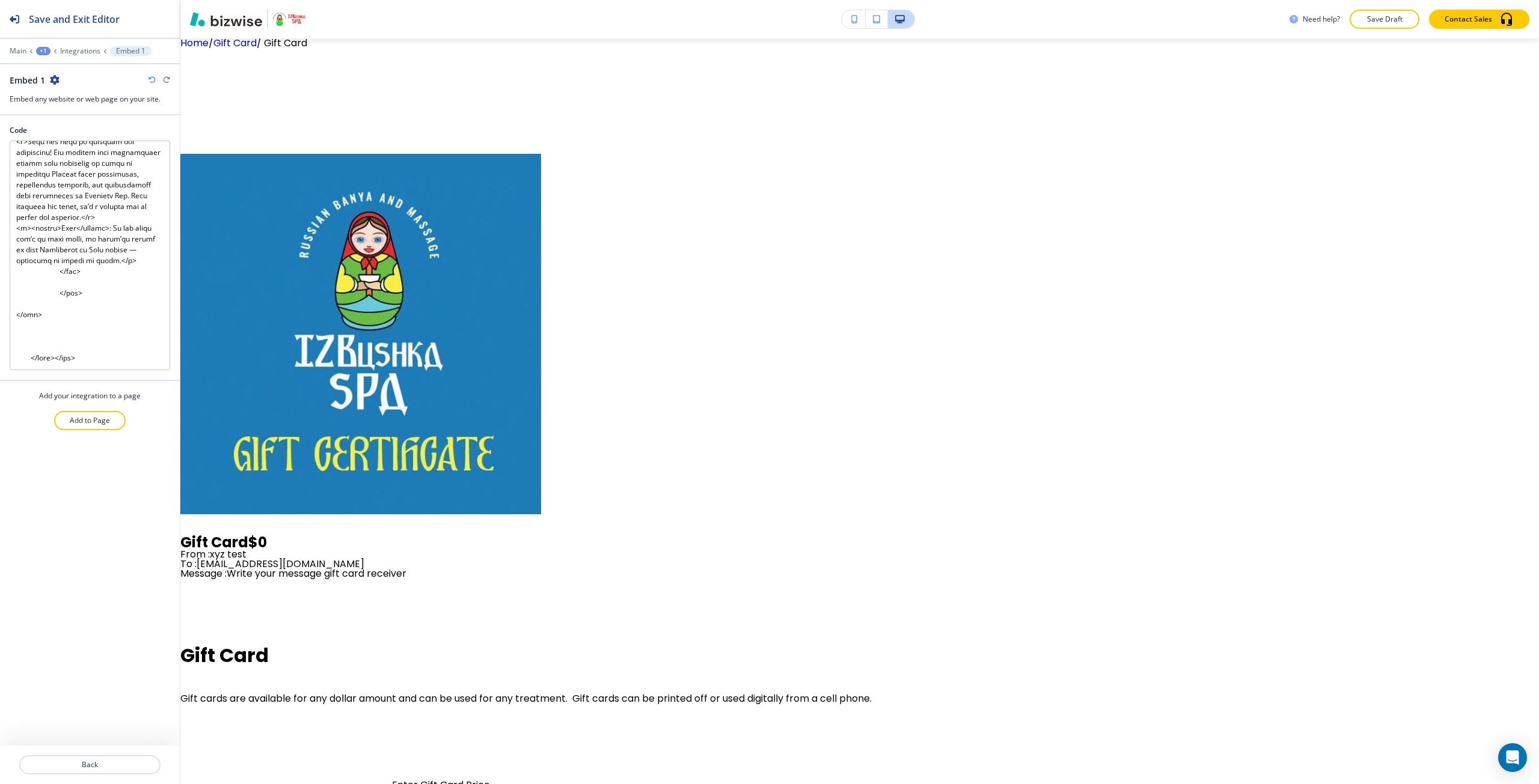
click at [96, 483] on div "Code Add your integration to a page Add to Page" at bounding box center [90, 430] width 180 height 630
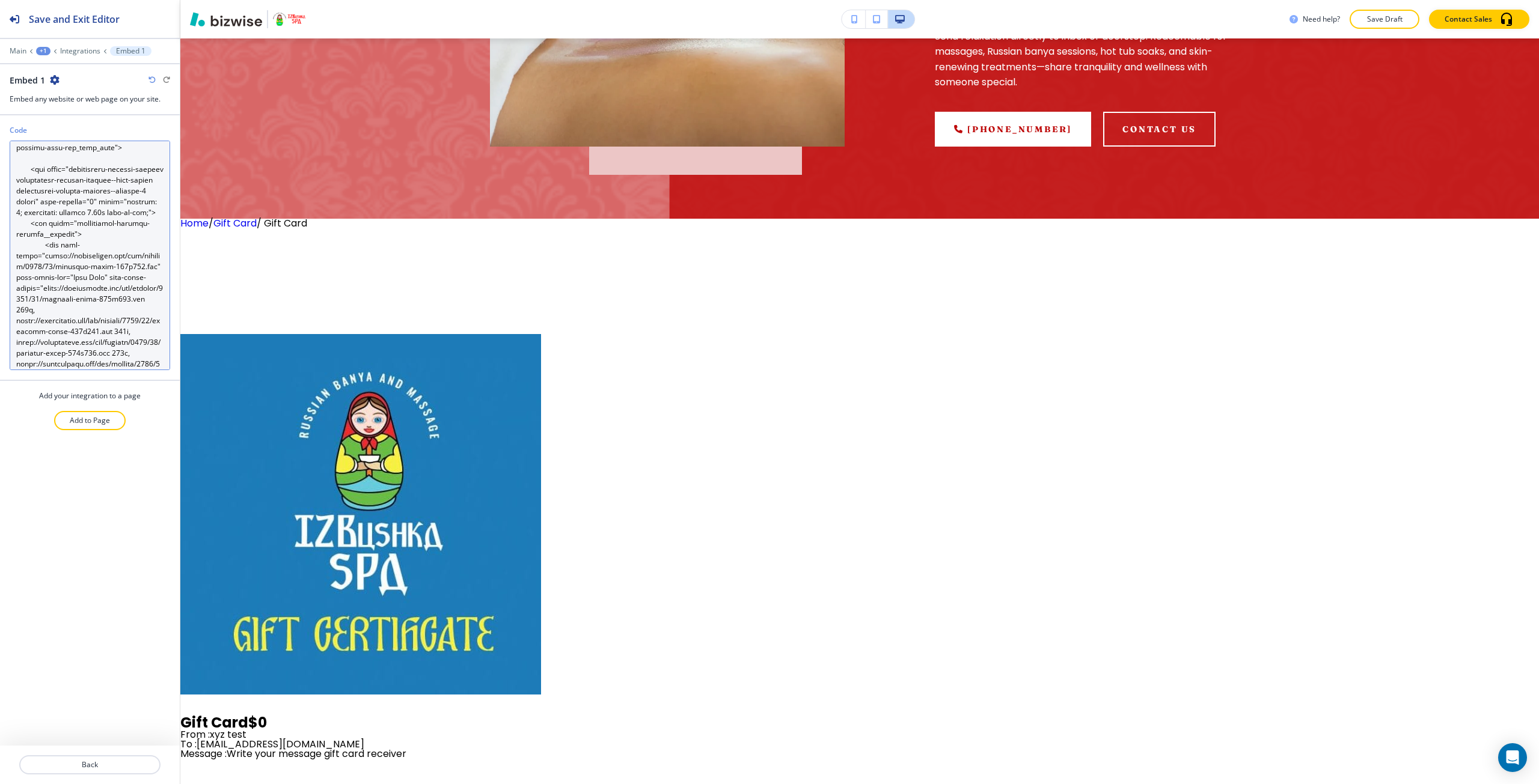
scroll to position [0, 0]
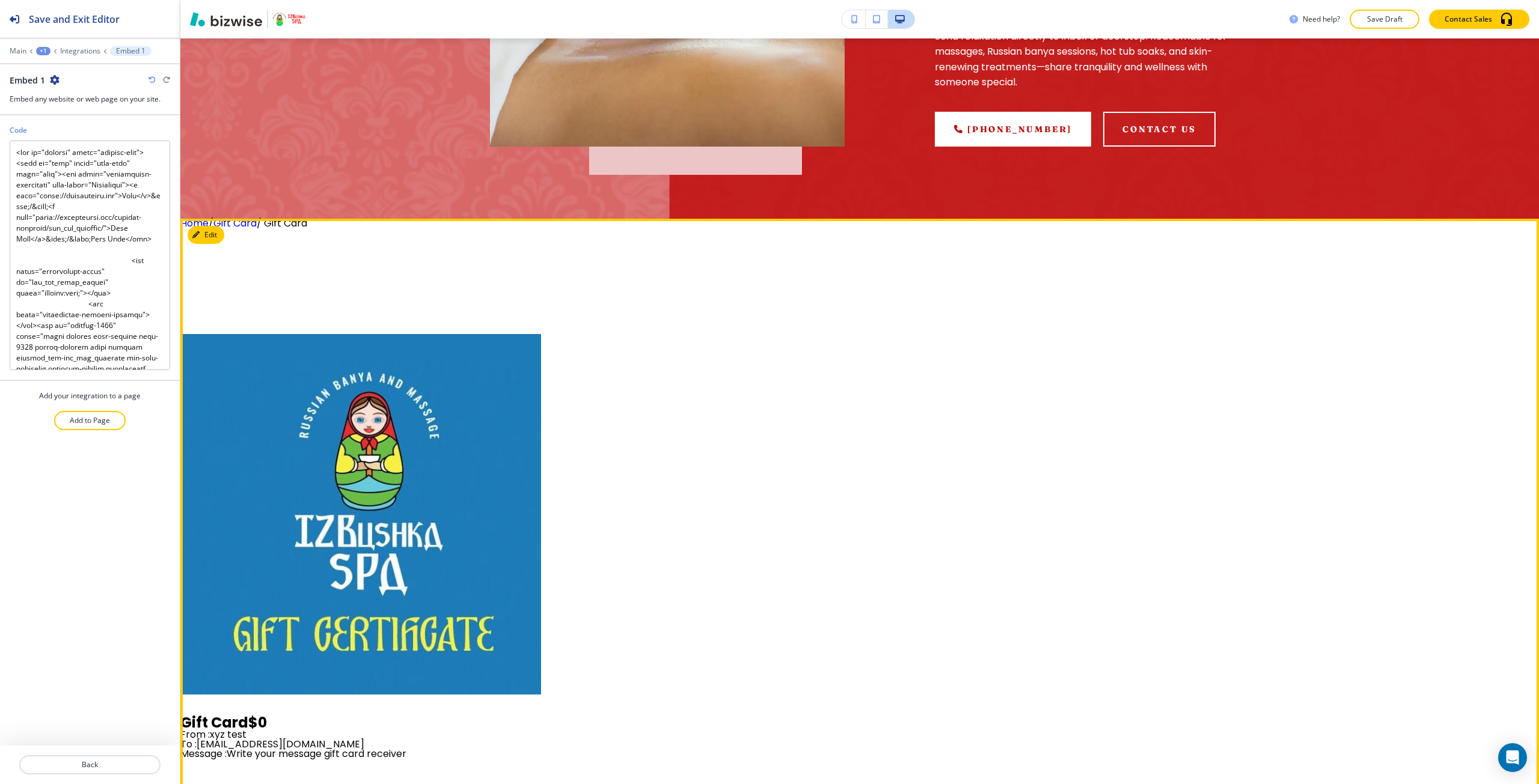
click at [240, 220] on link "Gift Card" at bounding box center [235, 223] width 43 height 14
